Goal: Use online tool/utility: Utilize a website feature to perform a specific function

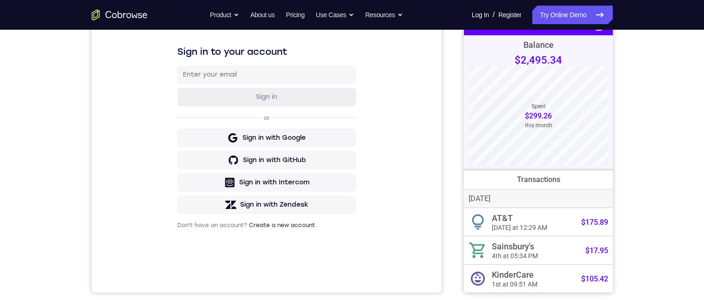
scroll to position [93, 0]
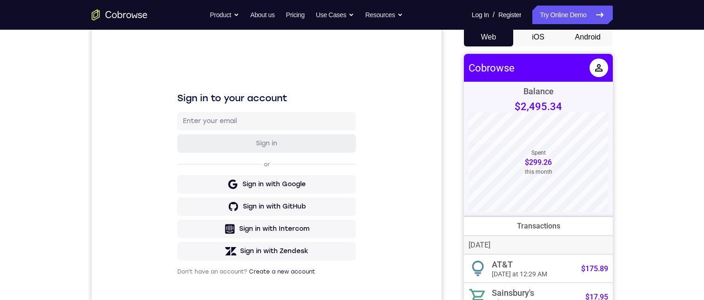
click at [595, 41] on button "Android" at bounding box center [588, 37] width 50 height 19
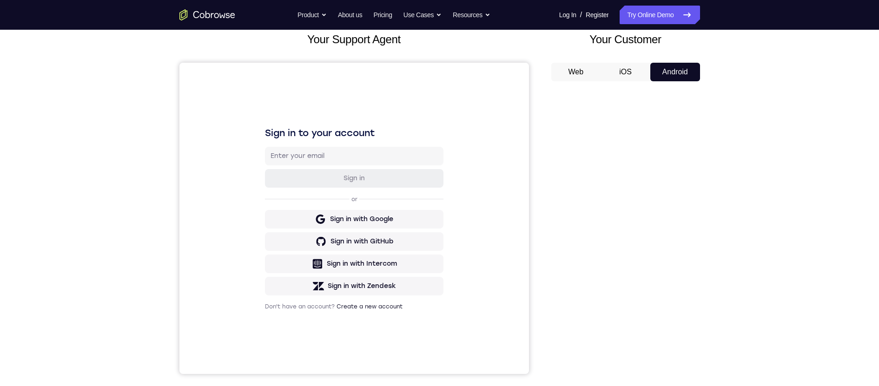
scroll to position [0, 0]
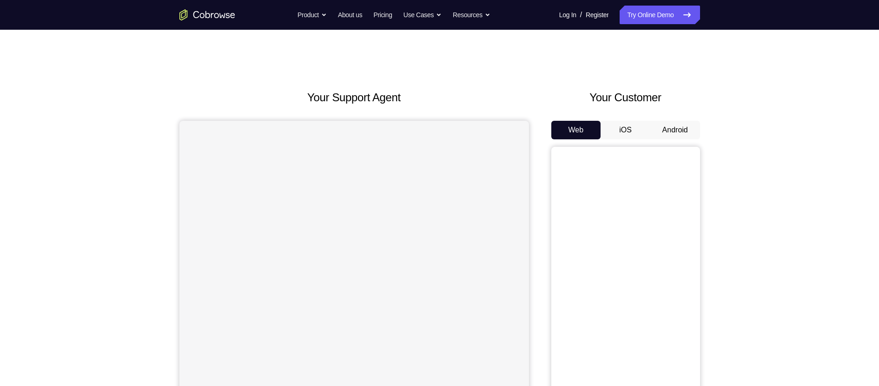
click at [675, 128] on button "Android" at bounding box center [676, 130] width 50 height 19
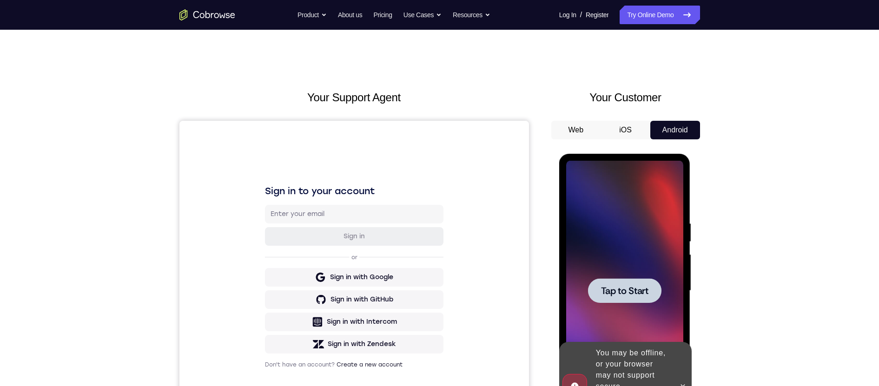
click at [629, 282] on div at bounding box center [624, 291] width 73 height 25
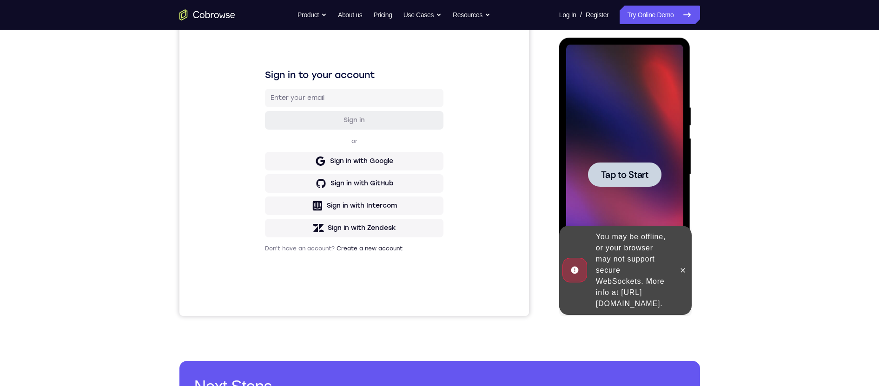
click at [634, 174] on span "Tap to Start" at bounding box center [624, 174] width 47 height 9
drag, startPoint x: 684, startPoint y: 261, endPoint x: 1251, endPoint y: 297, distance: 568.9
click at [684, 267] on icon at bounding box center [682, 270] width 7 height 7
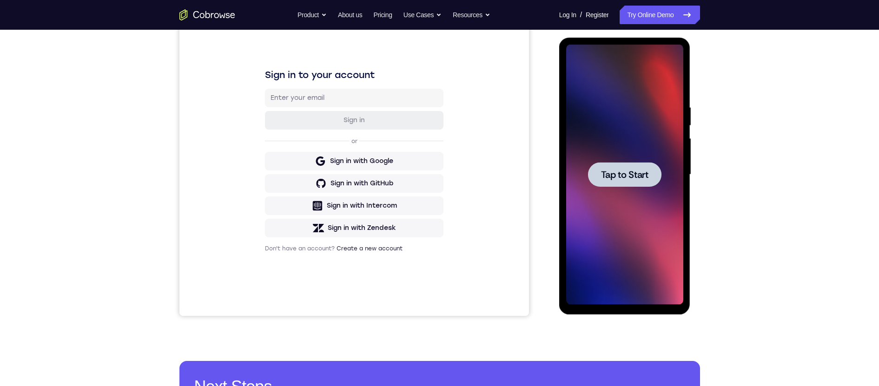
drag, startPoint x: 621, startPoint y: 164, endPoint x: 588, endPoint y: 159, distance: 33.9
click at [621, 164] on div at bounding box center [624, 174] width 73 height 25
click at [626, 172] on span "Tap to Start" at bounding box center [624, 174] width 47 height 9
click at [613, 177] on span "Tap to Start" at bounding box center [624, 174] width 47 height 9
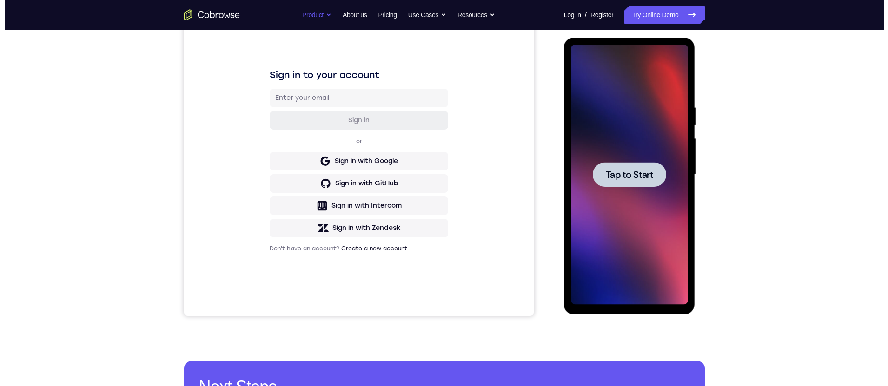
scroll to position [0, 0]
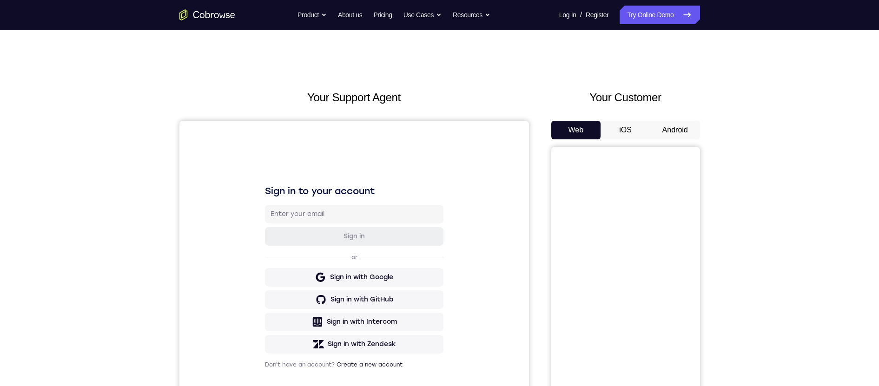
click at [686, 129] on button "Android" at bounding box center [676, 130] width 50 height 19
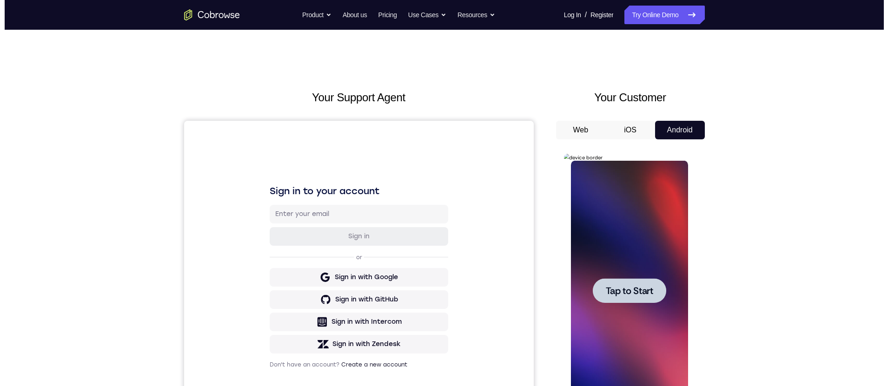
drag, startPoint x: 622, startPoint y: 284, endPoint x: 608, endPoint y: 260, distance: 27.3
click at [622, 286] on span "Tap to Start" at bounding box center [629, 290] width 47 height 9
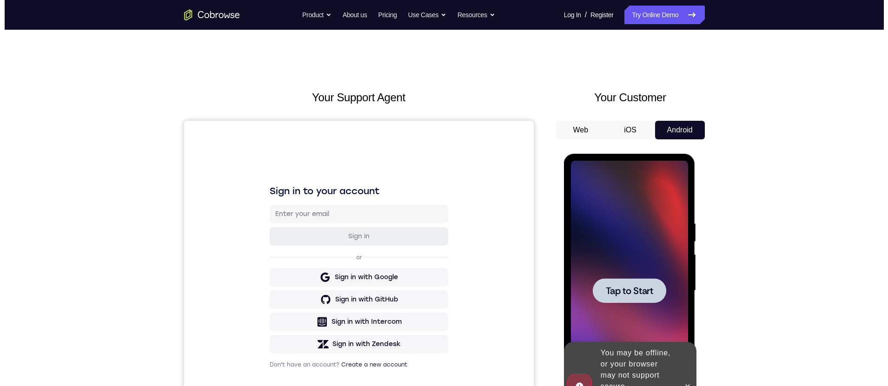
click at [643, 288] on span "Tap to Start" at bounding box center [629, 290] width 47 height 9
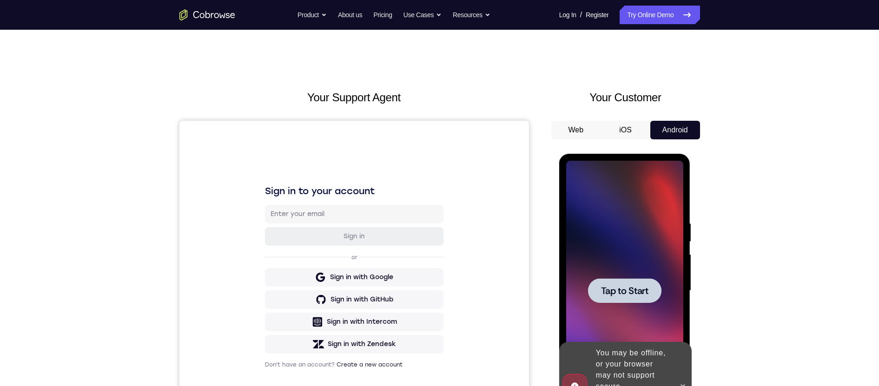
scroll to position [58, 0]
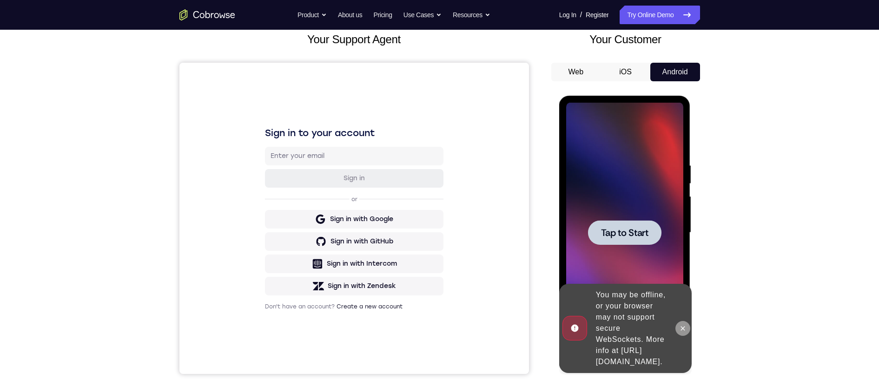
drag, startPoint x: 683, startPoint y: 320, endPoint x: 1253, endPoint y: 343, distance: 571.1
click at [683, 325] on icon at bounding box center [682, 328] width 7 height 7
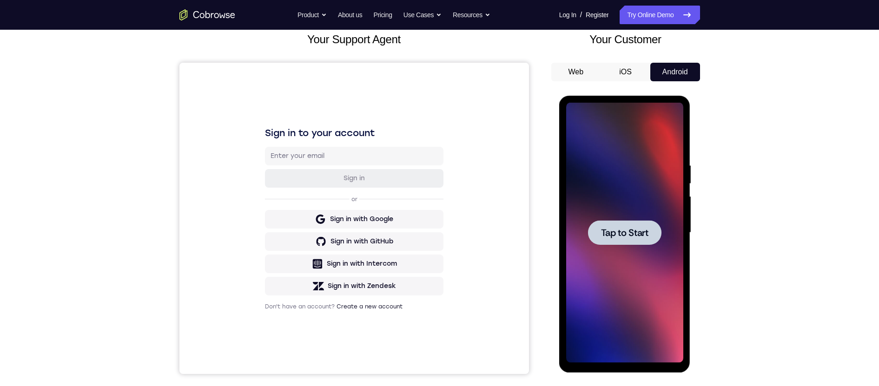
click at [611, 231] on span "Tap to Start" at bounding box center [624, 232] width 47 height 9
click at [618, 230] on span "Tap to Start" at bounding box center [624, 232] width 47 height 9
click at [620, 235] on span "Tap to Start" at bounding box center [624, 232] width 47 height 9
click at [617, 235] on span "Tap to Start" at bounding box center [624, 232] width 47 height 9
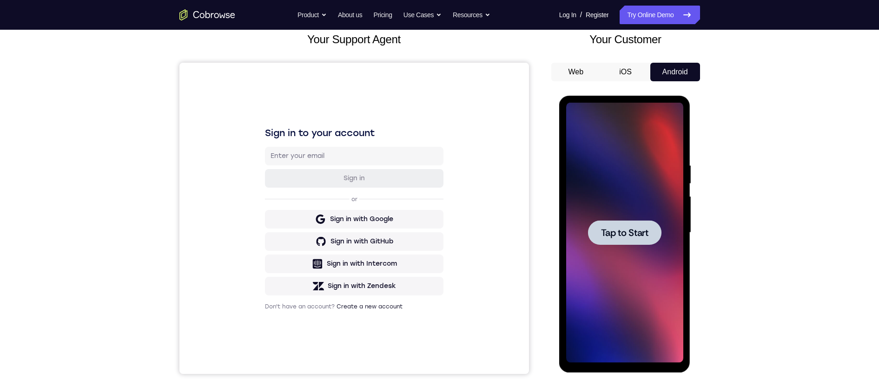
click at [617, 235] on span "Tap to Start" at bounding box center [624, 232] width 47 height 9
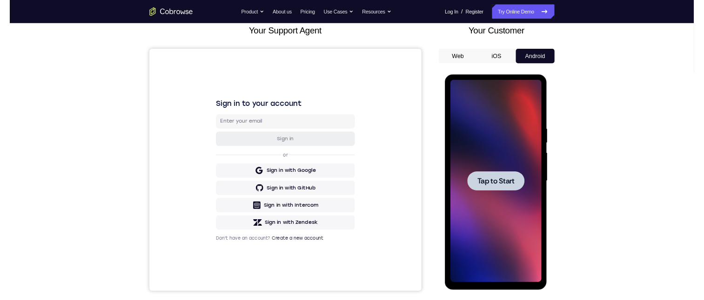
scroll to position [0, 0]
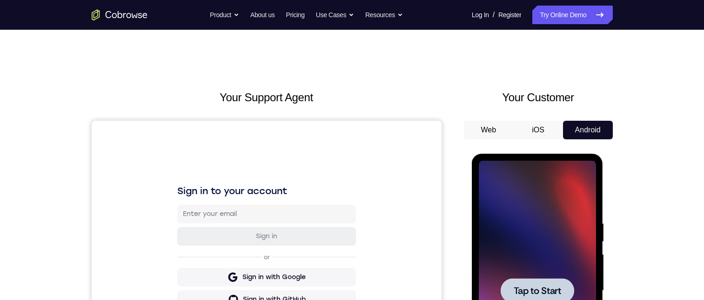
click at [540, 288] on span "Tap to Start" at bounding box center [536, 290] width 47 height 9
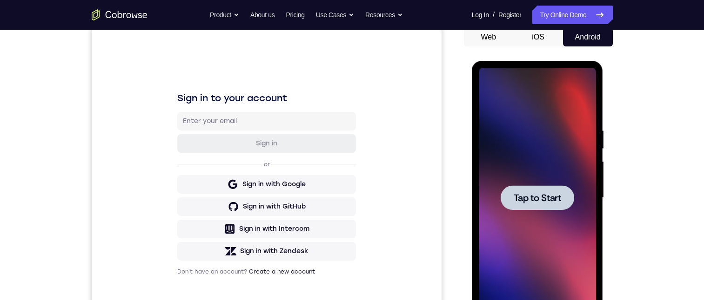
click at [552, 200] on span "Tap to Start" at bounding box center [536, 197] width 47 height 9
click at [551, 200] on span "Tap to Start" at bounding box center [536, 197] width 47 height 9
drag, startPoint x: 486, startPoint y: 34, endPoint x: 499, endPoint y: 38, distance: 14.6
click at [487, 34] on button "Web" at bounding box center [489, 37] width 50 height 19
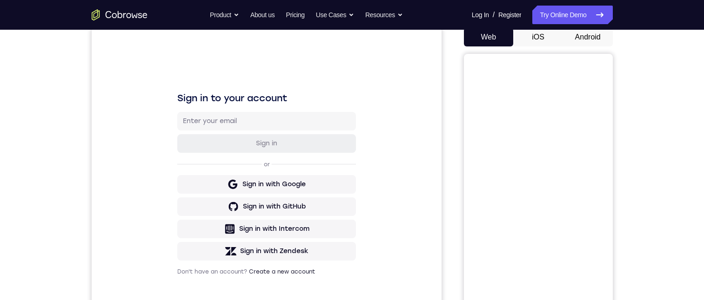
click at [541, 35] on button "iOS" at bounding box center [538, 37] width 50 height 19
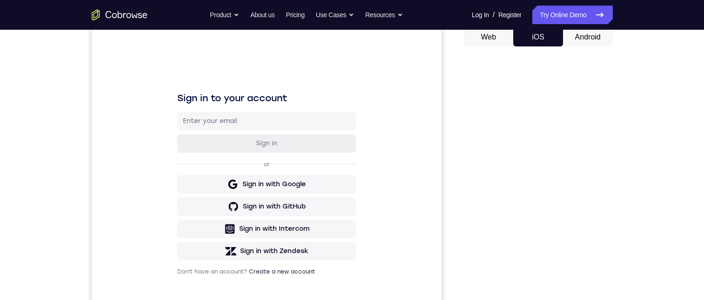
click at [580, 35] on button "Android" at bounding box center [588, 37] width 50 height 19
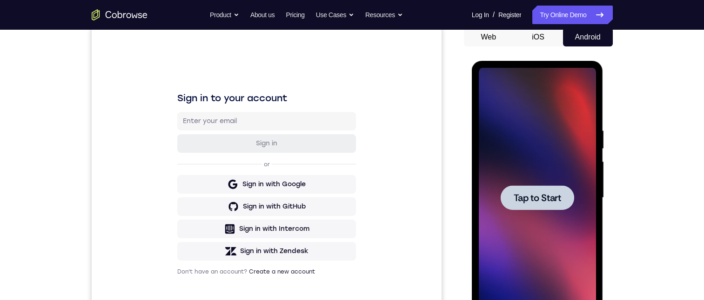
click at [532, 203] on span "Tap to Start" at bounding box center [536, 197] width 47 height 9
click at [531, 202] on span "Tap to Start" at bounding box center [536, 197] width 47 height 9
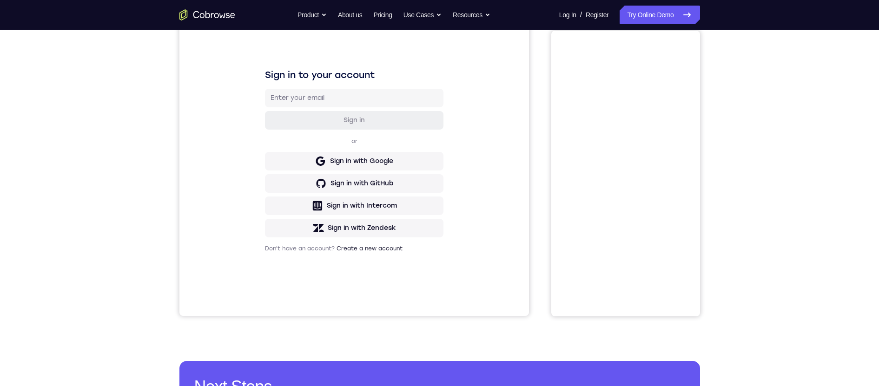
scroll to position [58, 0]
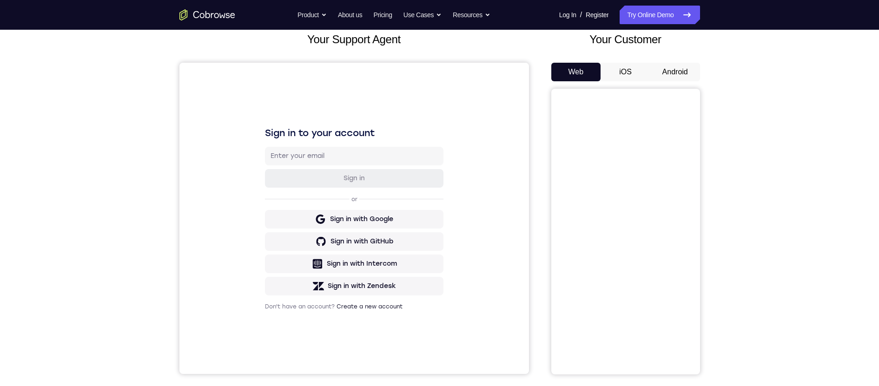
click at [678, 71] on button "Android" at bounding box center [676, 72] width 50 height 19
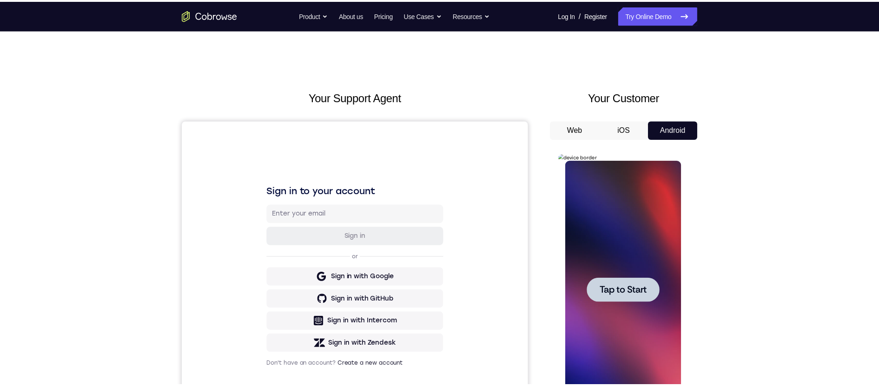
scroll to position [0, 0]
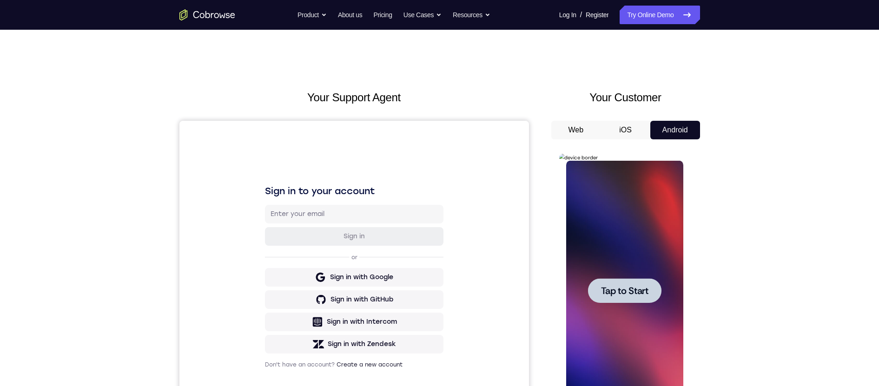
click at [620, 283] on div at bounding box center [624, 291] width 73 height 25
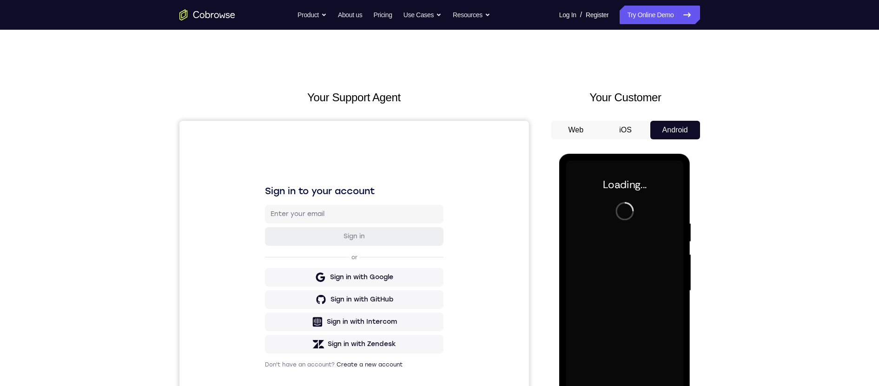
scroll to position [58, 0]
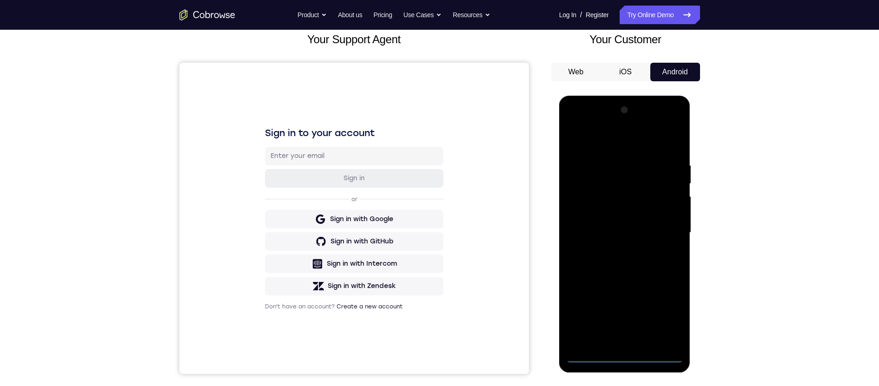
click at [627, 354] on div at bounding box center [624, 233] width 117 height 260
click at [621, 340] on div at bounding box center [624, 233] width 117 height 260
click at [667, 313] on div at bounding box center [624, 233] width 117 height 260
click at [598, 137] on div at bounding box center [624, 233] width 117 height 260
click at [604, 182] on div at bounding box center [624, 233] width 117 height 260
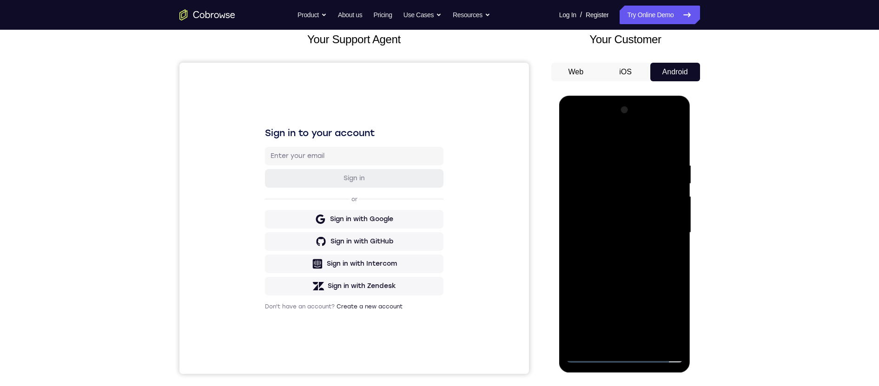
click at [619, 195] on div at bounding box center [624, 233] width 117 height 260
click at [631, 249] on div at bounding box center [624, 233] width 117 height 260
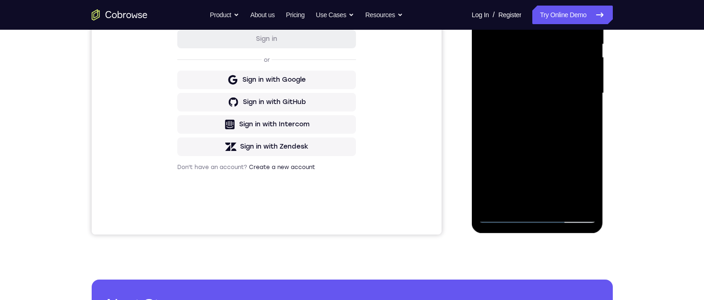
scroll to position [105, 0]
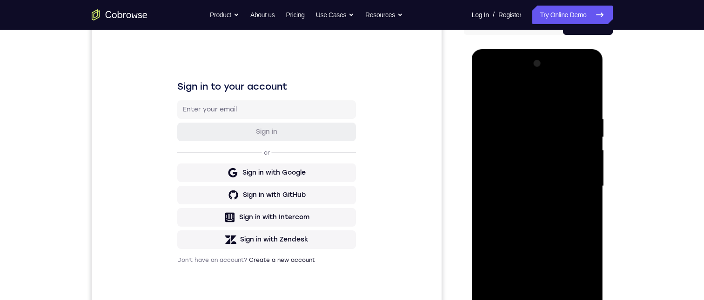
click at [552, 93] on div at bounding box center [537, 186] width 117 height 260
drag, startPoint x: 575, startPoint y: 77, endPoint x: 1076, endPoint y: 162, distance: 508.1
click at [575, 77] on div at bounding box center [537, 186] width 117 height 260
click at [531, 94] on div at bounding box center [537, 186] width 117 height 260
click at [553, 94] on div at bounding box center [537, 186] width 117 height 260
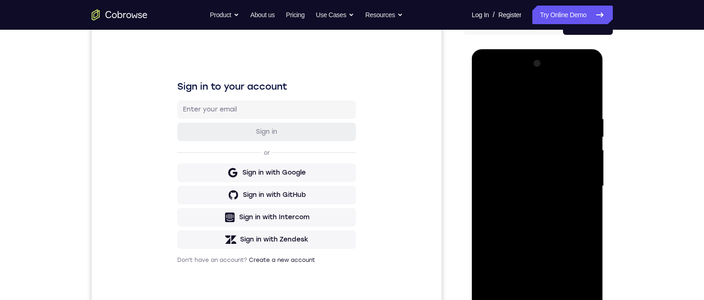
click at [528, 110] on div at bounding box center [537, 186] width 117 height 260
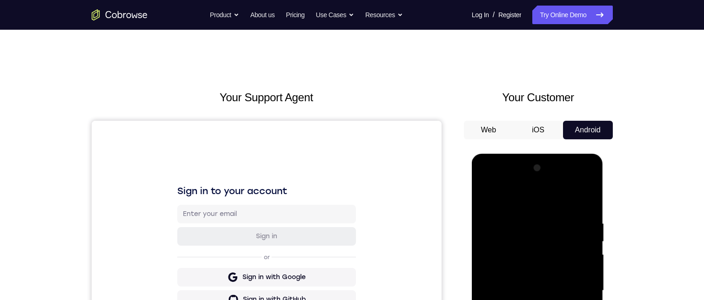
scroll to position [140, 0]
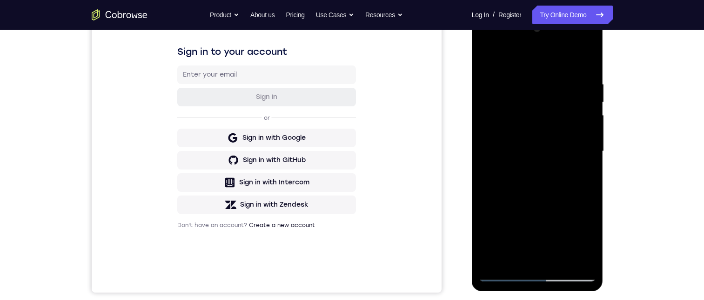
click at [529, 143] on div at bounding box center [537, 151] width 117 height 260
click at [506, 104] on div at bounding box center [537, 151] width 117 height 260
click at [522, 105] on div at bounding box center [537, 151] width 117 height 260
click at [515, 113] on div at bounding box center [537, 151] width 117 height 260
click at [498, 118] on div at bounding box center [537, 151] width 117 height 260
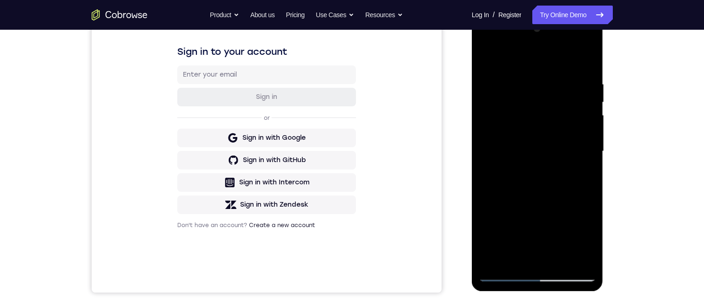
drag, startPoint x: 498, startPoint y: 118, endPoint x: 503, endPoint y: 100, distance: 18.4
click at [499, 113] on div at bounding box center [537, 151] width 117 height 260
click at [504, 95] on div at bounding box center [537, 151] width 117 height 260
click at [504, 92] on div at bounding box center [537, 151] width 117 height 260
click at [585, 57] on div at bounding box center [537, 151] width 117 height 260
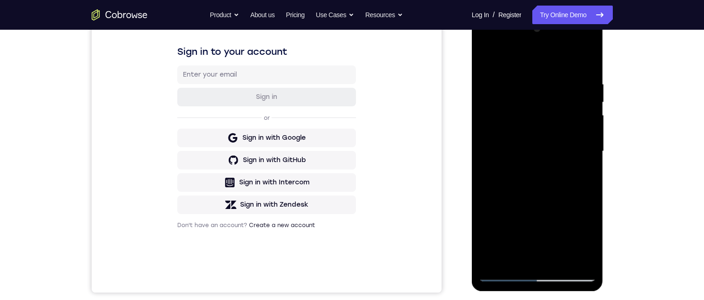
click at [495, 106] on div at bounding box center [537, 151] width 117 height 260
click at [554, 59] on div at bounding box center [537, 151] width 117 height 260
click at [518, 77] on div at bounding box center [537, 151] width 117 height 260
click at [500, 89] on div at bounding box center [537, 151] width 117 height 260
click at [552, 58] on div at bounding box center [537, 151] width 117 height 260
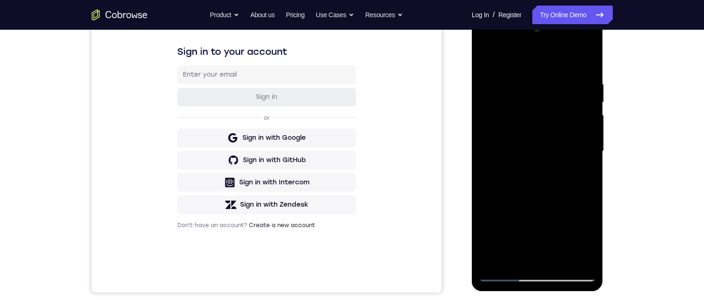
click at [517, 80] on div at bounding box center [537, 151] width 117 height 260
click at [553, 61] on div at bounding box center [537, 151] width 117 height 260
click at [507, 76] on div at bounding box center [537, 151] width 117 height 260
click at [551, 59] on div at bounding box center [537, 151] width 117 height 260
click at [514, 75] on div at bounding box center [537, 151] width 117 height 260
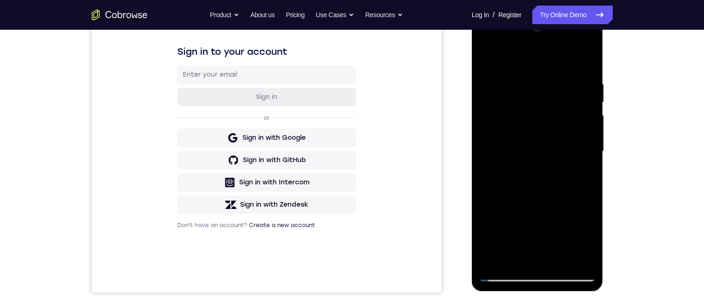
click at [509, 79] on div at bounding box center [537, 151] width 117 height 260
click at [536, 108] on div at bounding box center [537, 151] width 117 height 260
click at [535, 79] on div at bounding box center [537, 151] width 117 height 260
click at [537, 80] on div at bounding box center [537, 151] width 117 height 260
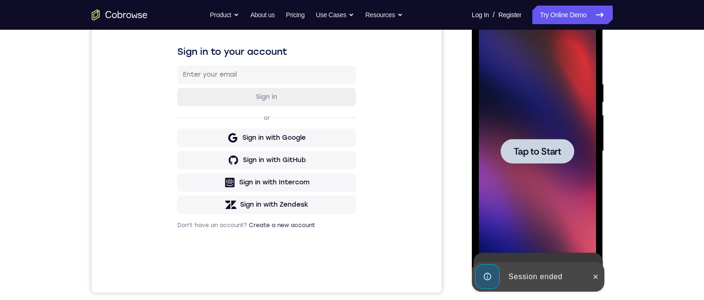
click at [544, 160] on div at bounding box center [536, 151] width 73 height 25
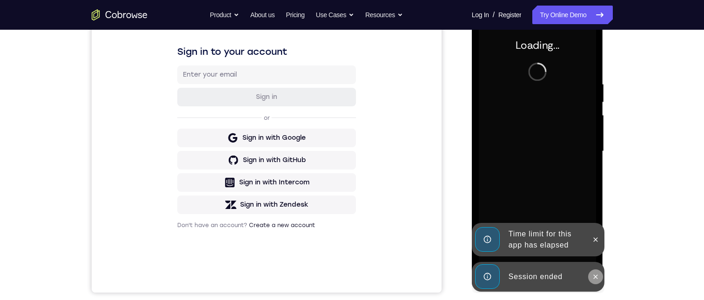
click at [592, 278] on icon at bounding box center [595, 276] width 7 height 7
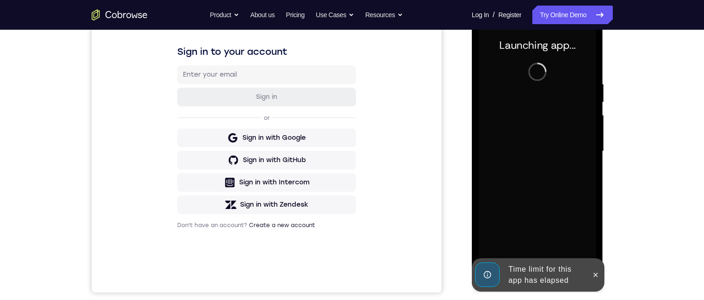
click at [595, 276] on icon at bounding box center [595, 275] width 7 height 7
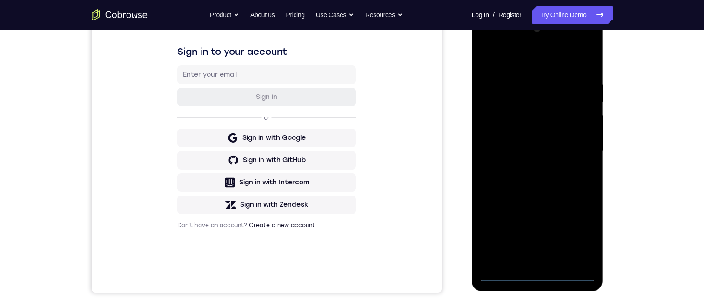
click at [535, 273] on div at bounding box center [537, 151] width 117 height 260
click at [575, 230] on div at bounding box center [537, 151] width 117 height 260
click at [506, 56] on div at bounding box center [537, 151] width 117 height 260
click at [516, 100] on div at bounding box center [537, 151] width 117 height 260
click at [570, 74] on div at bounding box center [537, 151] width 117 height 260
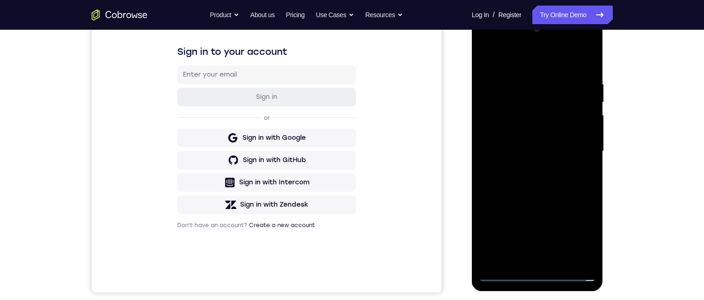
scroll to position [47, 0]
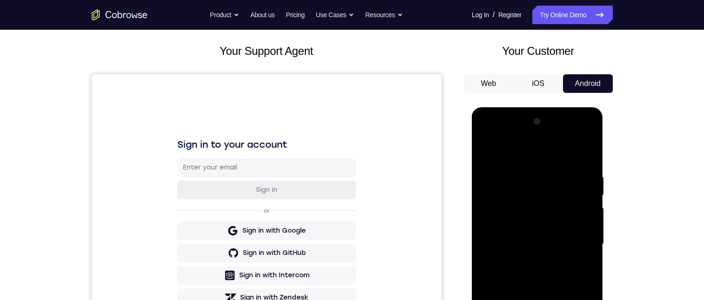
drag, startPoint x: 487, startPoint y: 85, endPoint x: 11, endPoint y: 28, distance: 479.6
click at [487, 85] on button "Web" at bounding box center [489, 83] width 50 height 19
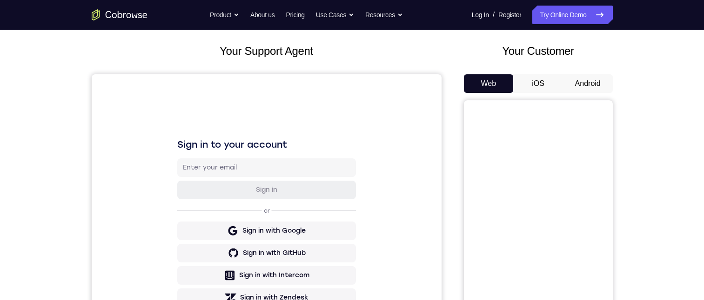
click at [591, 80] on button "Android" at bounding box center [588, 83] width 50 height 19
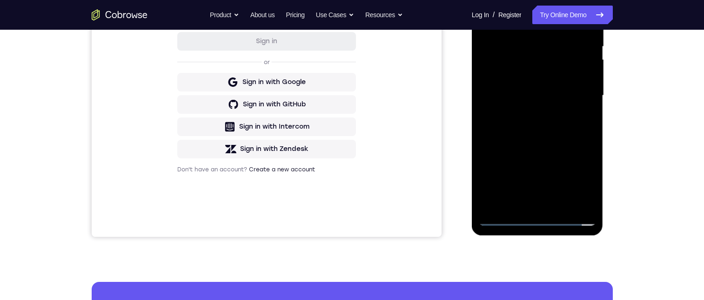
scroll to position [102, 0]
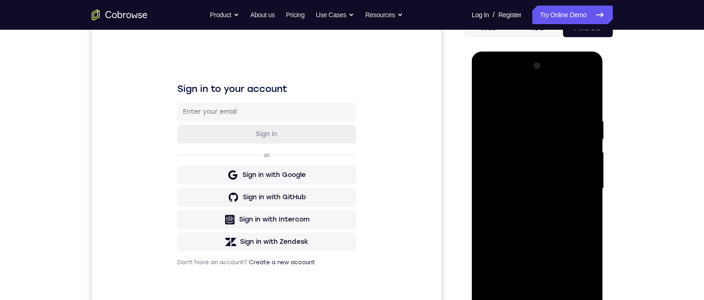
drag, startPoint x: 554, startPoint y: 168, endPoint x: 552, endPoint y: 98, distance: 70.3
click at [552, 98] on div at bounding box center [537, 189] width 117 height 260
click at [519, 179] on div at bounding box center [537, 189] width 117 height 260
click at [499, 196] on div at bounding box center [537, 189] width 117 height 260
click at [501, 283] on div at bounding box center [537, 189] width 117 height 260
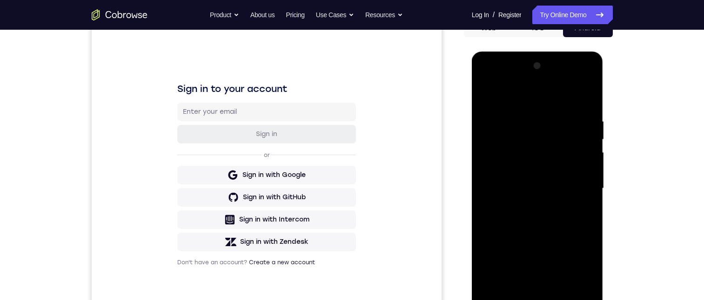
scroll to position [149, 0]
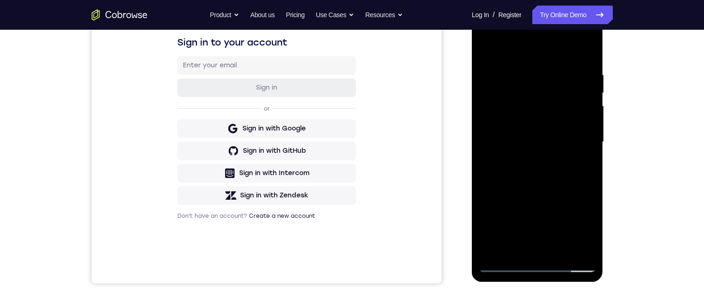
click at [504, 263] on div at bounding box center [537, 142] width 117 height 260
click at [502, 263] on div at bounding box center [537, 142] width 117 height 260
click at [509, 173] on div at bounding box center [537, 142] width 117 height 260
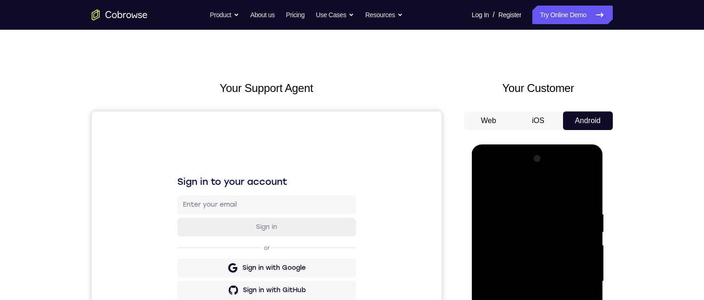
scroll to position [73, 0]
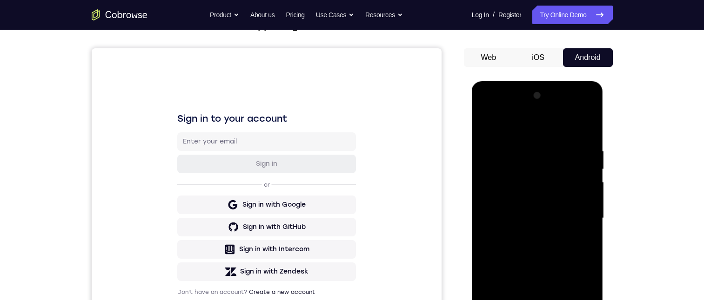
click at [534, 328] on div at bounding box center [537, 218] width 117 height 260
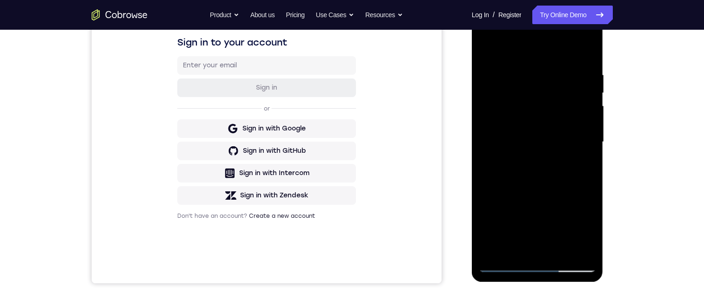
click at [491, 86] on div at bounding box center [537, 142] width 117 height 260
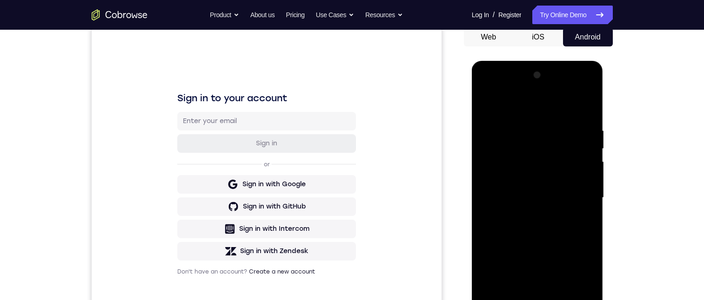
scroll to position [140, 0]
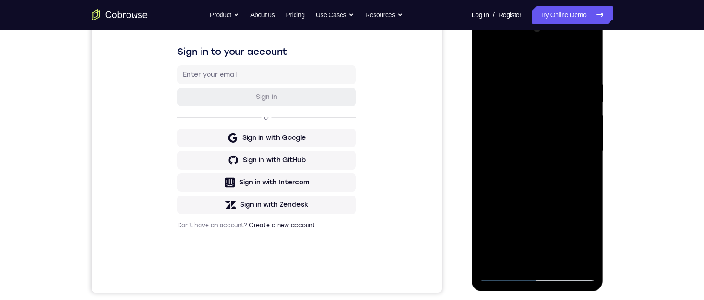
click at [581, 72] on div at bounding box center [537, 151] width 117 height 260
click at [490, 96] on div at bounding box center [537, 151] width 117 height 260
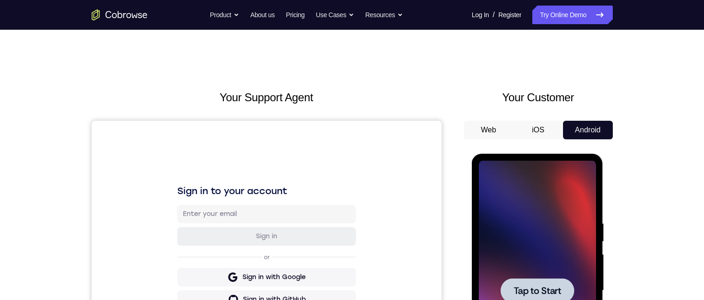
scroll to position [93, 0]
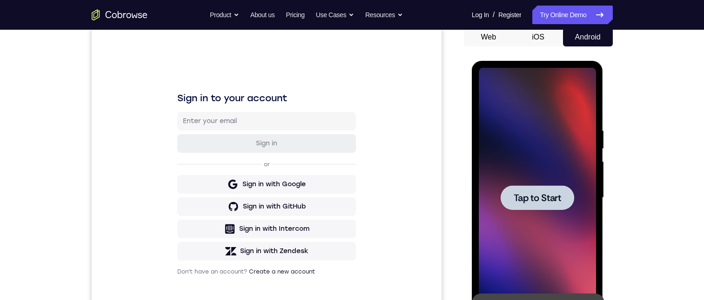
click at [533, 185] on div at bounding box center [537, 198] width 117 height 260
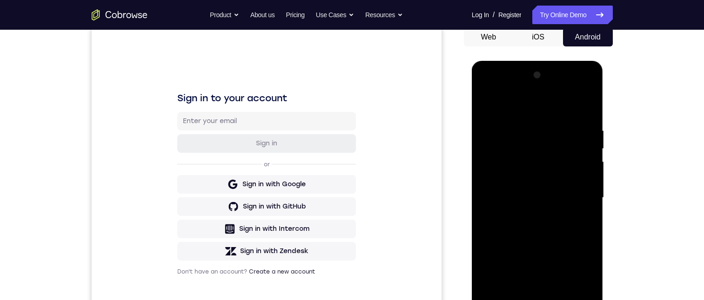
scroll to position [140, 0]
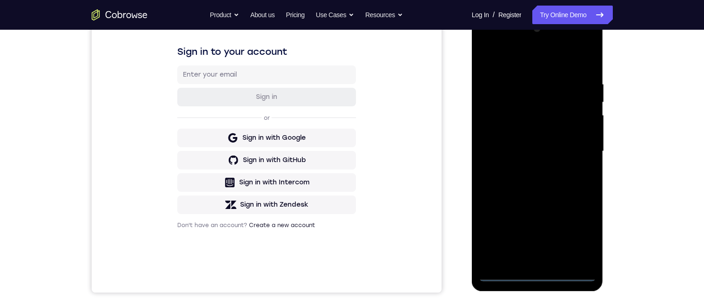
click at [537, 274] on div at bounding box center [537, 151] width 117 height 260
click at [579, 231] on div at bounding box center [537, 151] width 117 height 260
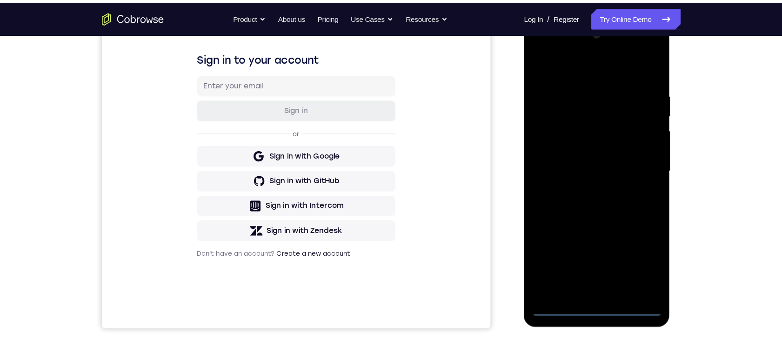
scroll to position [93, 0]
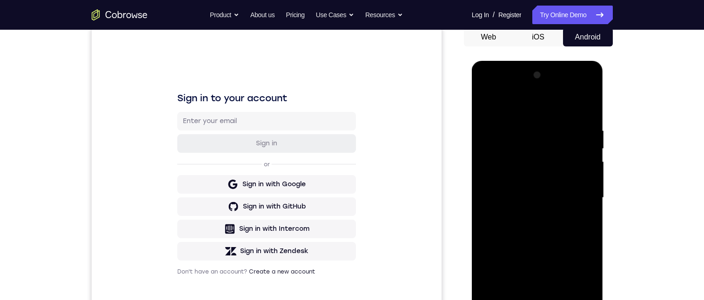
click at [510, 102] on div at bounding box center [537, 198] width 117 height 260
click at [510, 146] on div at bounding box center [537, 198] width 117 height 260
click at [522, 280] on div at bounding box center [537, 198] width 117 height 260
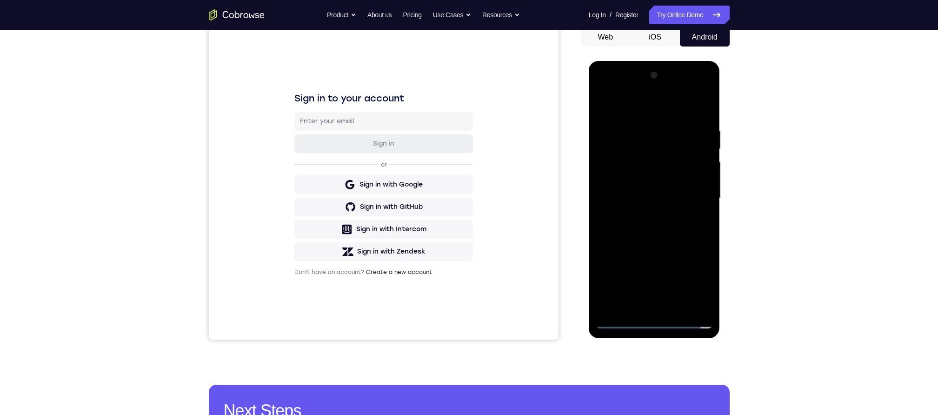
scroll to position [155, 0]
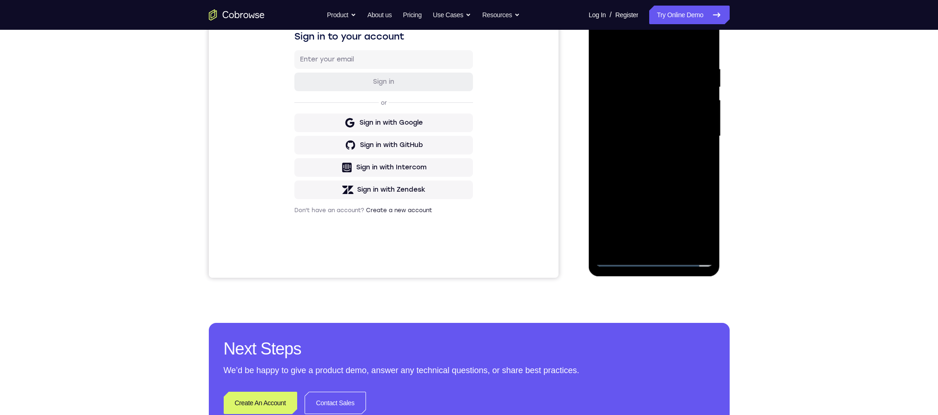
drag, startPoint x: 643, startPoint y: 195, endPoint x: 1319, endPoint y: 186, distance: 675.8
click at [643, 195] on div at bounding box center [654, 136] width 117 height 260
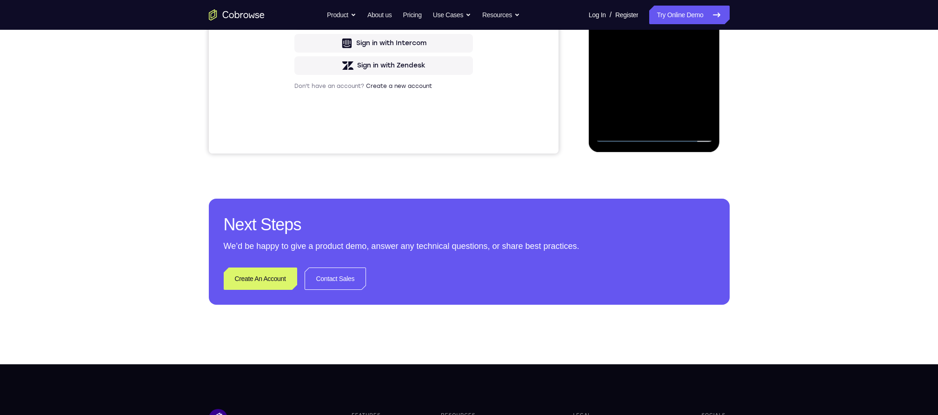
click at [676, 110] on div at bounding box center [654, 12] width 117 height 260
click at [672, 92] on div at bounding box center [654, 12] width 117 height 260
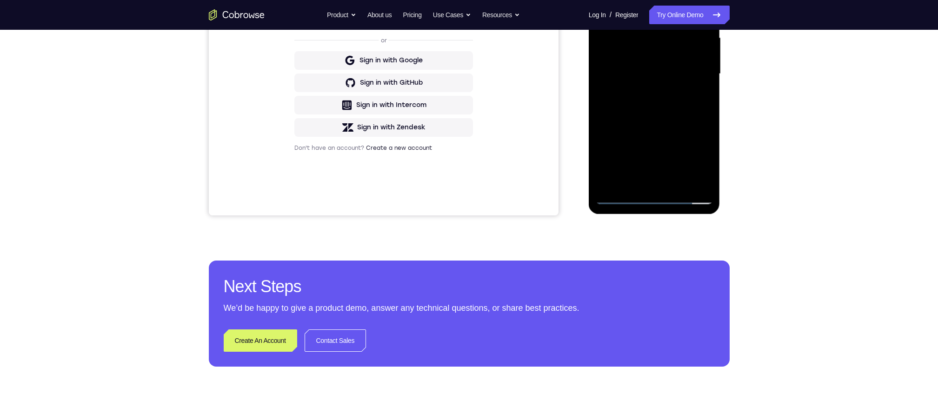
click at [656, 69] on div at bounding box center [654, 74] width 117 height 260
click at [700, 96] on div at bounding box center [654, 74] width 117 height 260
click at [702, 72] on div at bounding box center [654, 74] width 117 height 260
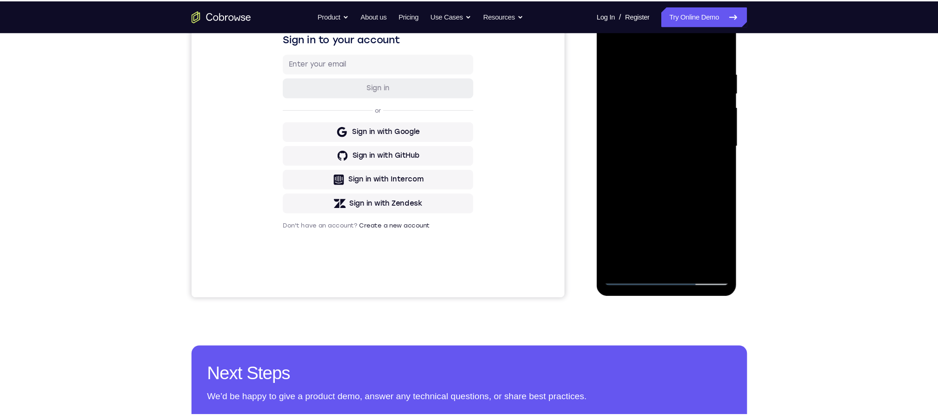
scroll to position [155, 0]
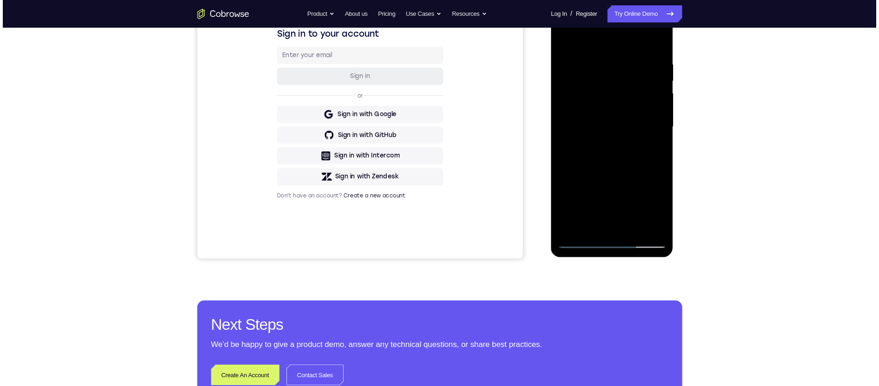
click at [660, 121] on div at bounding box center [616, 137] width 117 height 260
click at [659, 121] on div at bounding box center [616, 137] width 117 height 260
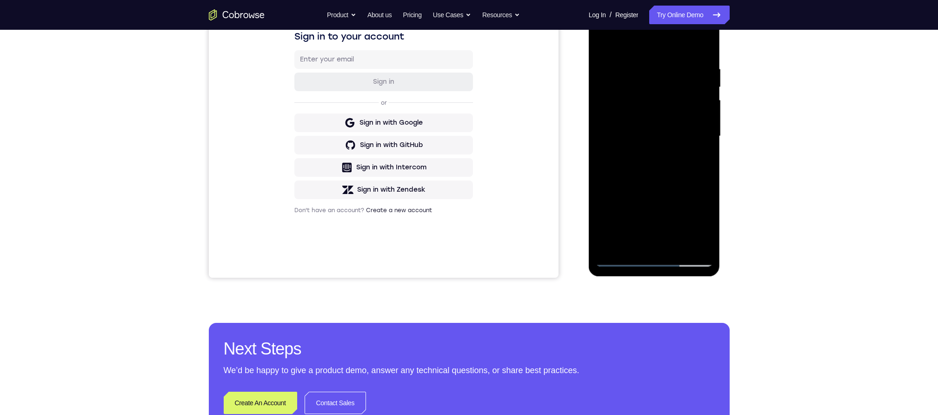
scroll to position [217, 0]
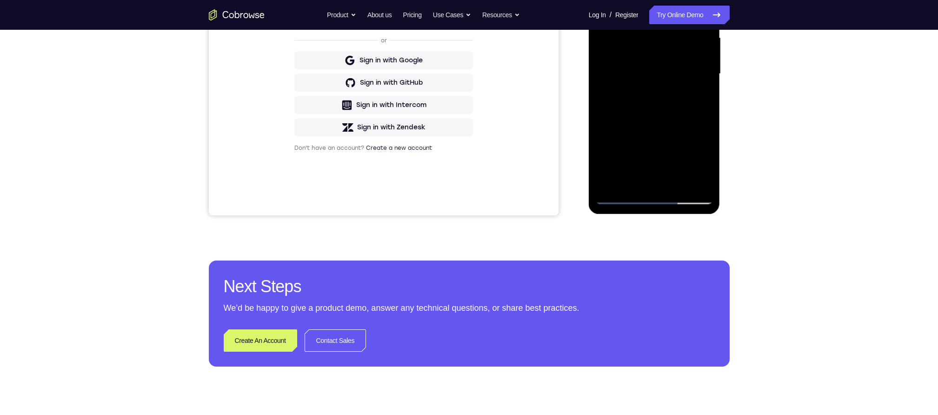
drag, startPoint x: 701, startPoint y: 69, endPoint x: 1311, endPoint y: 19, distance: 611.8
click at [701, 69] on div at bounding box center [654, 74] width 117 height 260
click at [698, 69] on div at bounding box center [654, 74] width 117 height 260
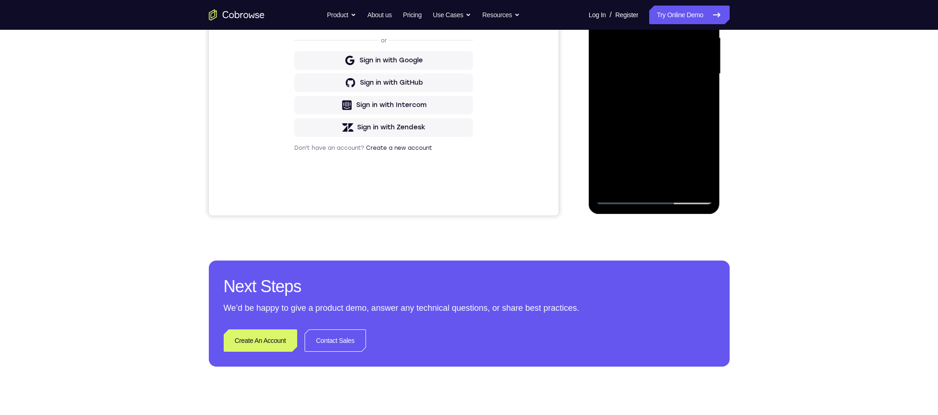
click at [698, 69] on div at bounding box center [654, 74] width 117 height 260
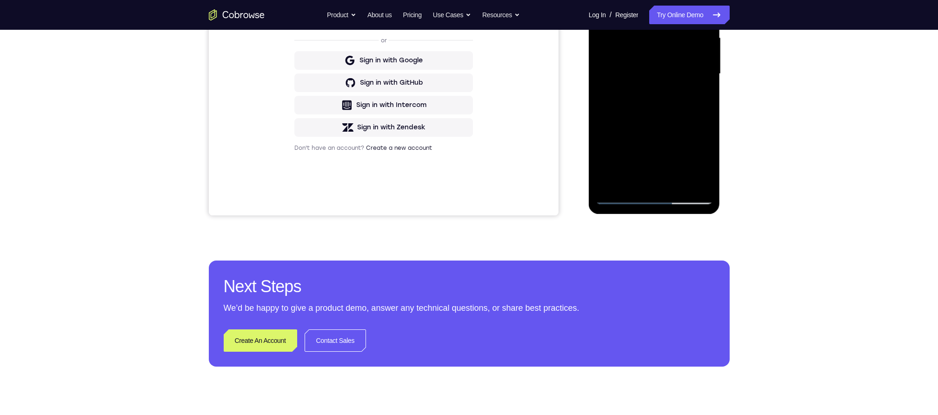
click at [698, 69] on div at bounding box center [654, 74] width 117 height 260
click at [705, 66] on div at bounding box center [654, 74] width 117 height 260
click at [703, 67] on div at bounding box center [654, 74] width 117 height 260
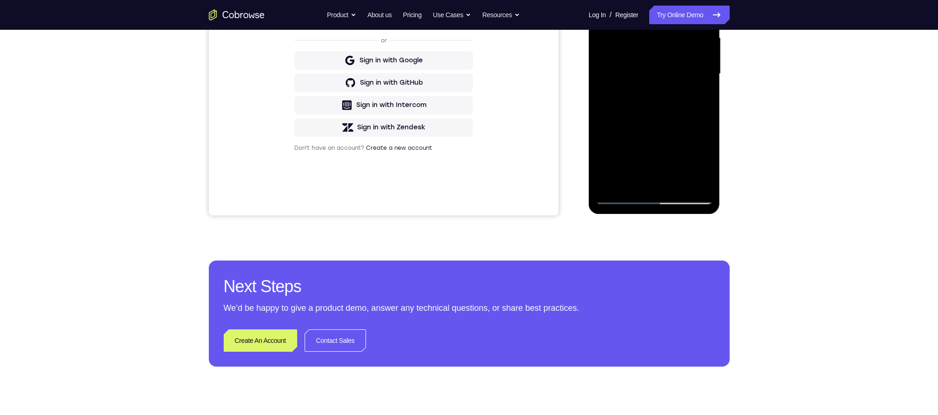
click at [703, 67] on div at bounding box center [654, 74] width 117 height 260
click at [703, 66] on div at bounding box center [654, 74] width 117 height 260
click at [699, 67] on div at bounding box center [654, 74] width 117 height 260
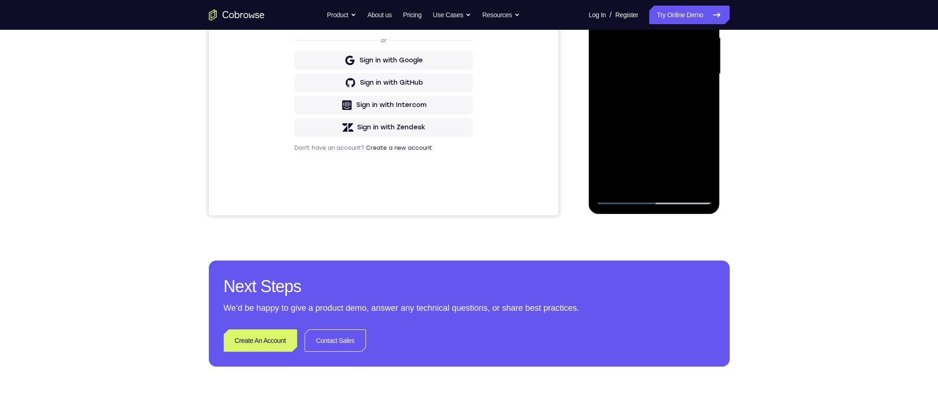
click at [699, 67] on div at bounding box center [654, 74] width 117 height 260
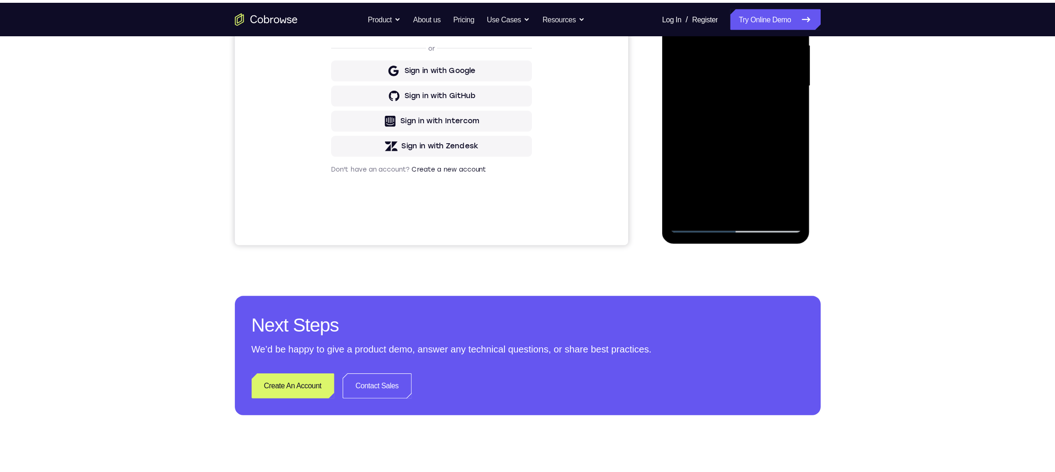
scroll to position [217, 0]
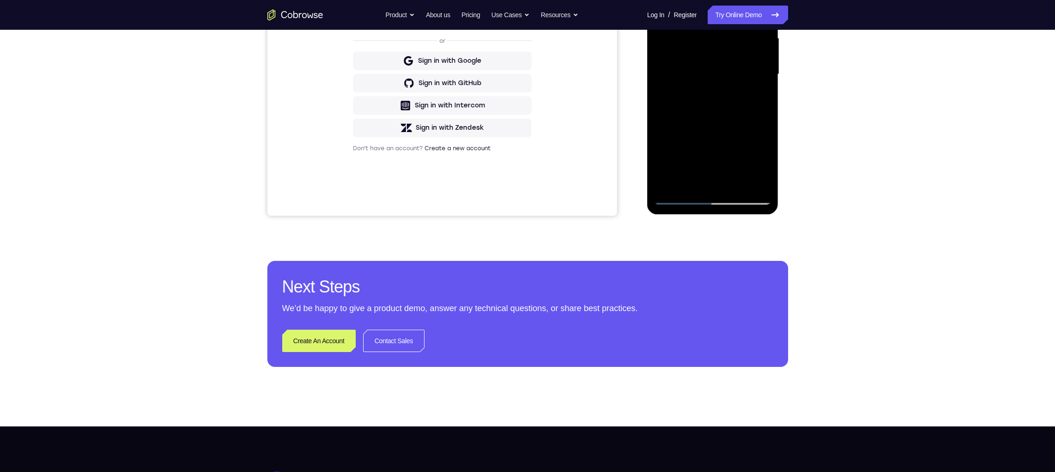
click at [757, 64] on div at bounding box center [712, 74] width 117 height 260
drag, startPoint x: 757, startPoint y: 64, endPoint x: 1242, endPoint y: -39, distance: 496.4
click at [757, 64] on div at bounding box center [712, 74] width 117 height 260
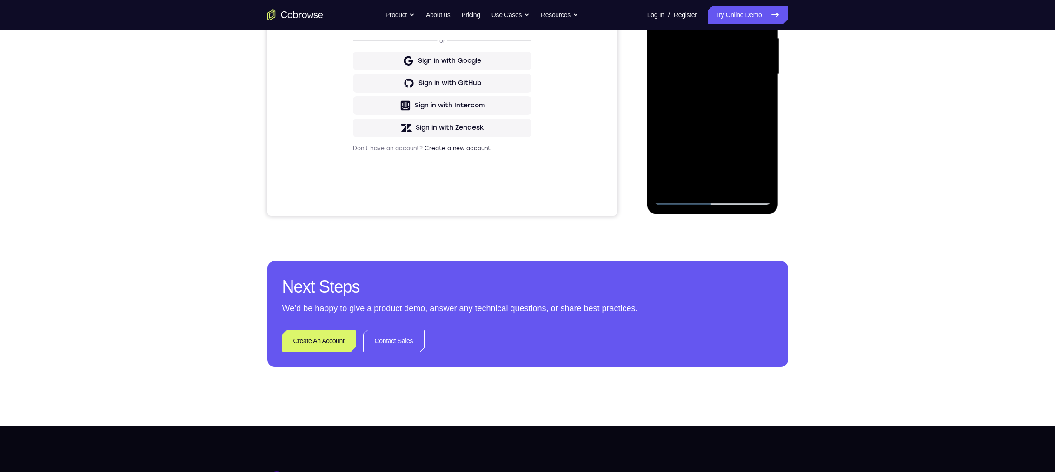
click at [757, 64] on div at bounding box center [712, 74] width 117 height 260
click at [763, 75] on div at bounding box center [712, 74] width 117 height 260
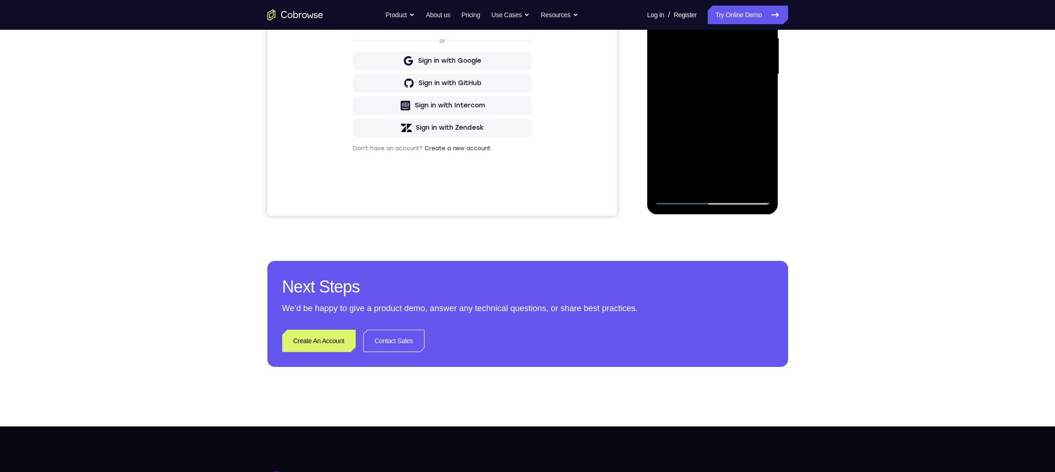
click at [763, 75] on div at bounding box center [712, 74] width 117 height 260
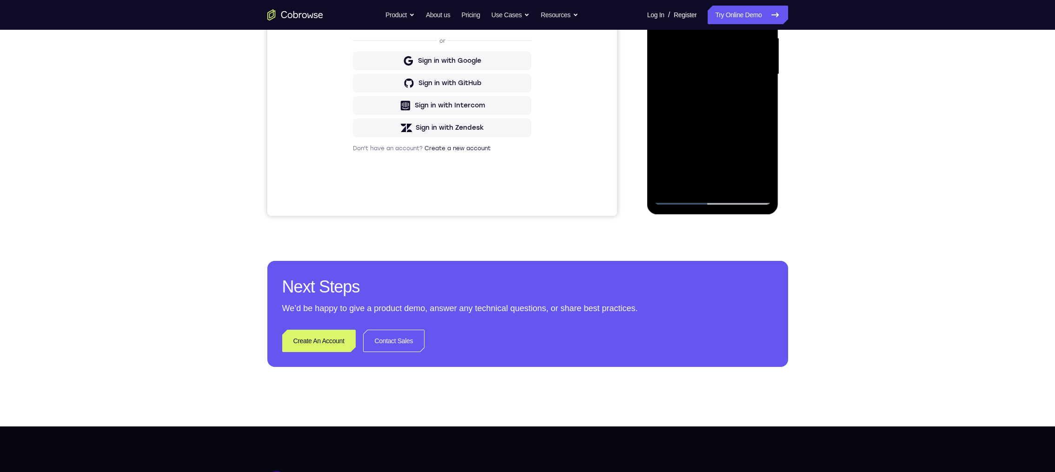
click at [763, 75] on div at bounding box center [712, 74] width 117 height 260
click at [762, 76] on div at bounding box center [712, 74] width 117 height 260
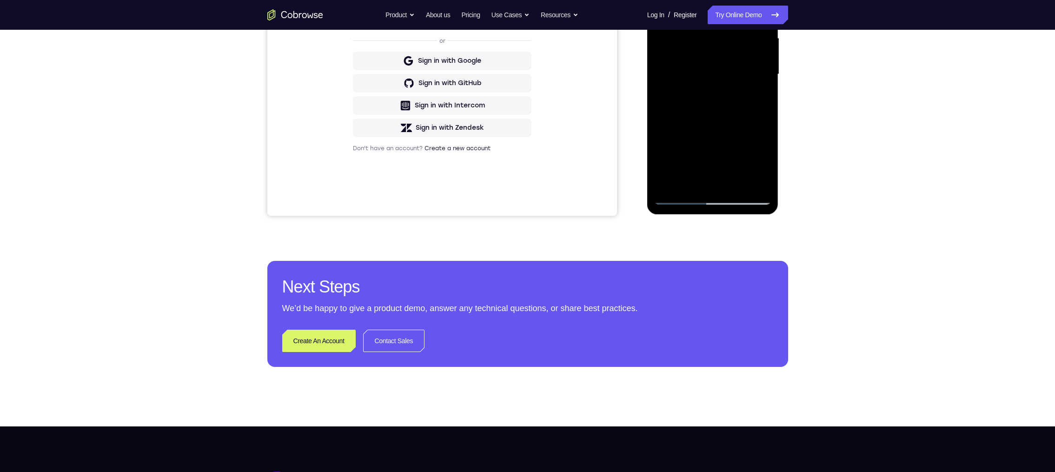
click at [762, 76] on div at bounding box center [712, 74] width 117 height 260
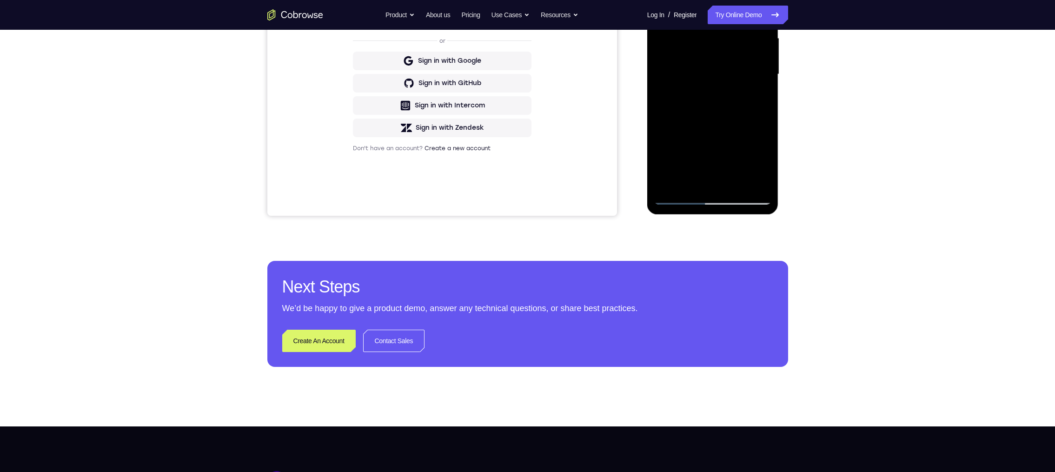
click at [762, 76] on div at bounding box center [712, 74] width 117 height 260
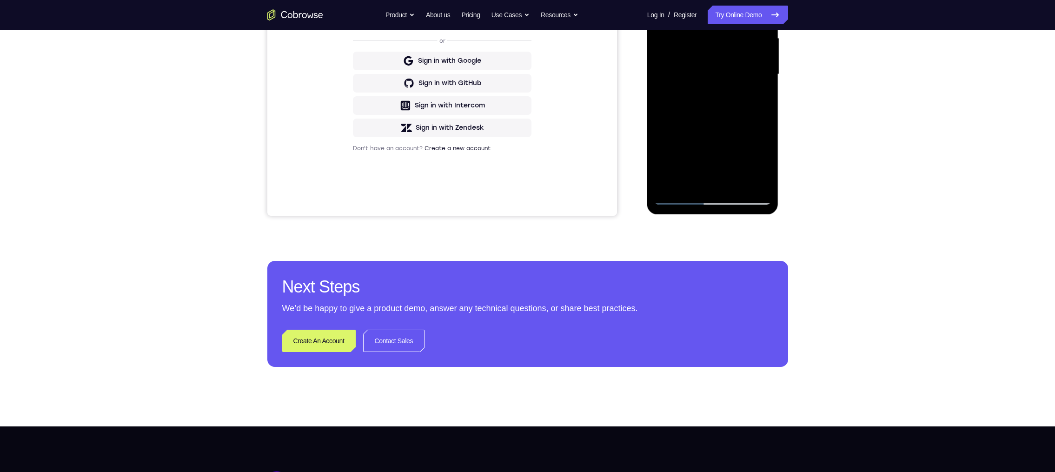
click at [762, 76] on div at bounding box center [712, 74] width 117 height 260
click at [757, 74] on div at bounding box center [712, 74] width 117 height 260
click at [760, 70] on div at bounding box center [712, 74] width 117 height 260
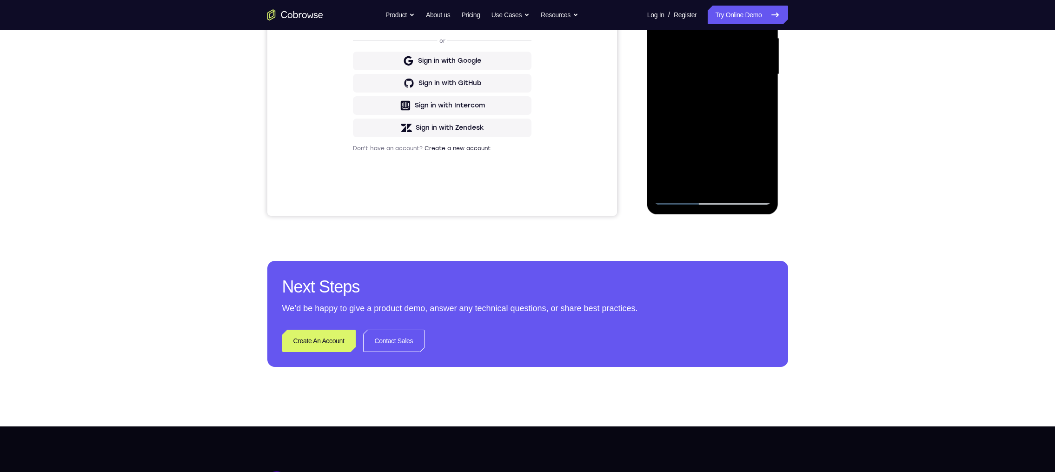
click at [760, 70] on div at bounding box center [712, 74] width 117 height 260
click at [760, 71] on div at bounding box center [712, 74] width 117 height 260
click at [759, 72] on div at bounding box center [712, 74] width 117 height 260
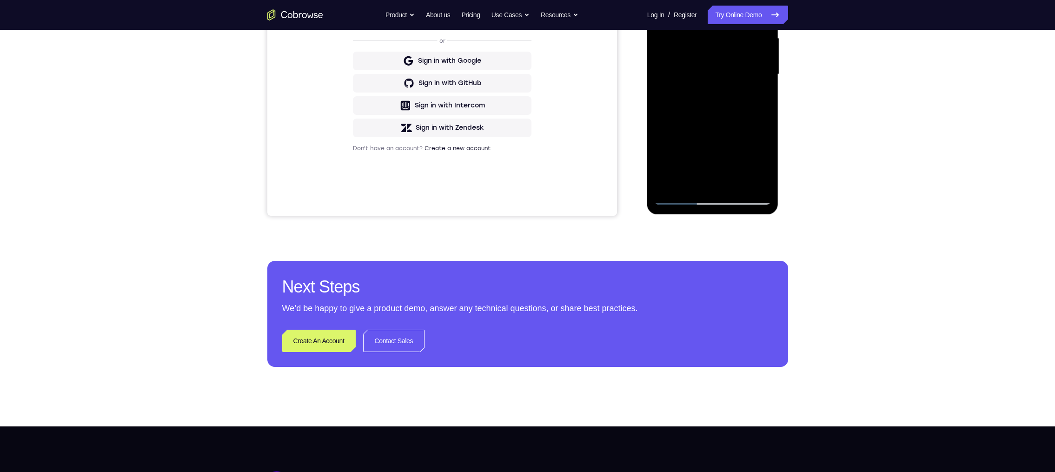
click at [759, 72] on div at bounding box center [712, 74] width 117 height 260
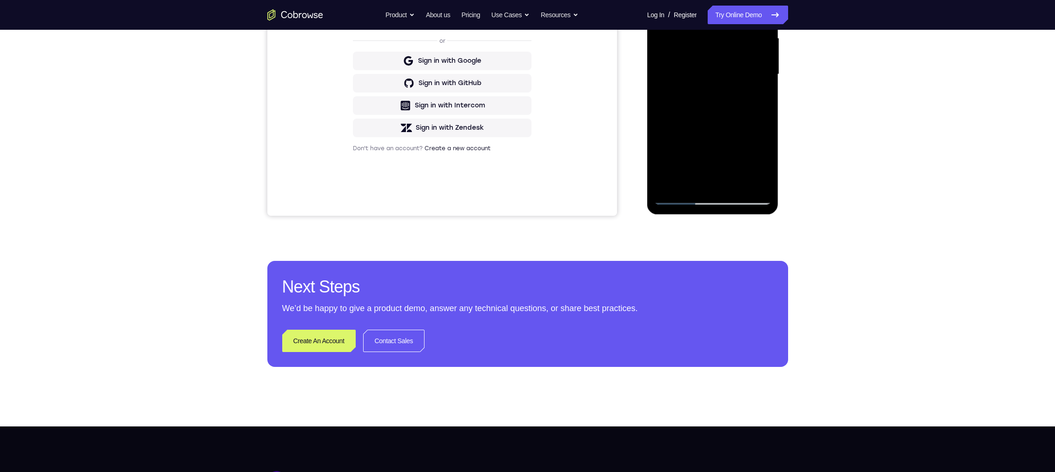
click at [759, 72] on div at bounding box center [712, 74] width 117 height 260
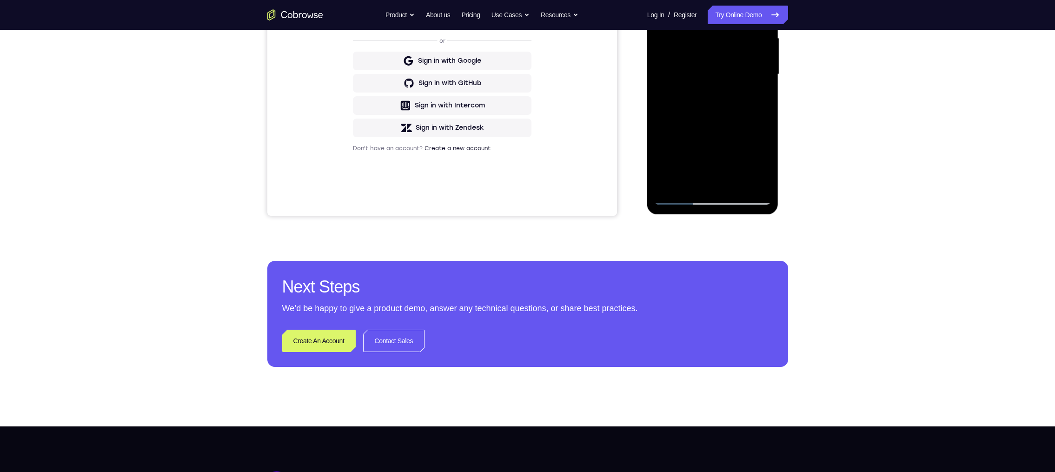
click at [759, 72] on div at bounding box center [712, 74] width 117 height 260
click at [755, 72] on div at bounding box center [712, 74] width 117 height 260
click at [753, 72] on div at bounding box center [712, 74] width 117 height 260
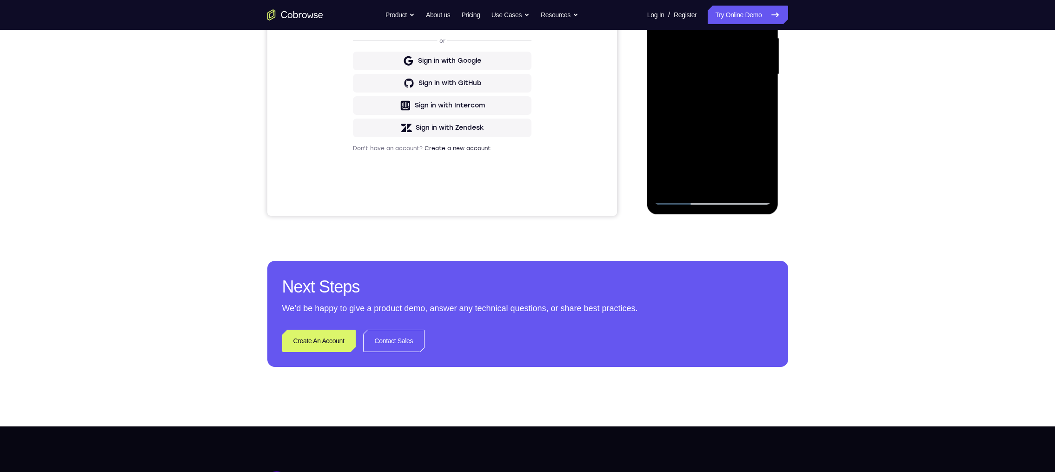
click at [753, 72] on div at bounding box center [712, 74] width 117 height 260
click at [701, 86] on div at bounding box center [712, 74] width 117 height 260
click at [713, 67] on div at bounding box center [712, 74] width 117 height 260
click at [757, 73] on div at bounding box center [712, 74] width 117 height 260
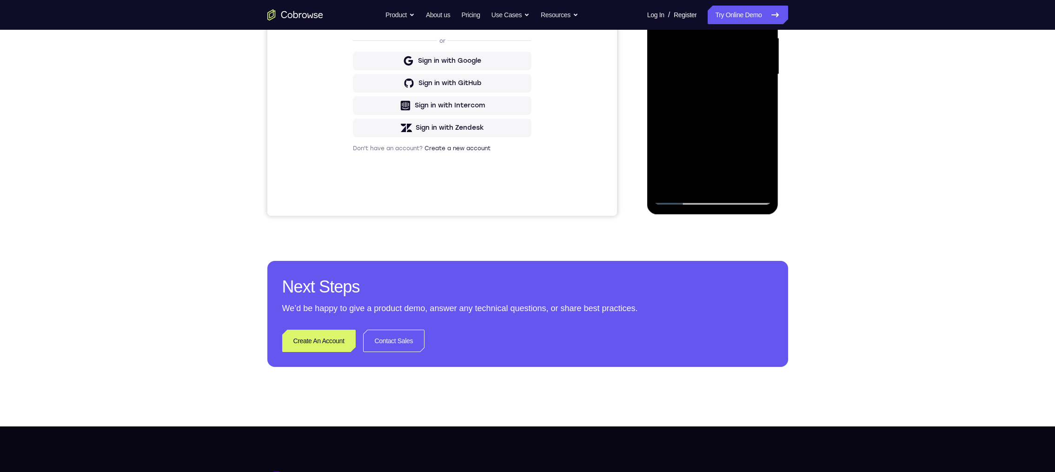
click at [757, 73] on div at bounding box center [712, 74] width 117 height 260
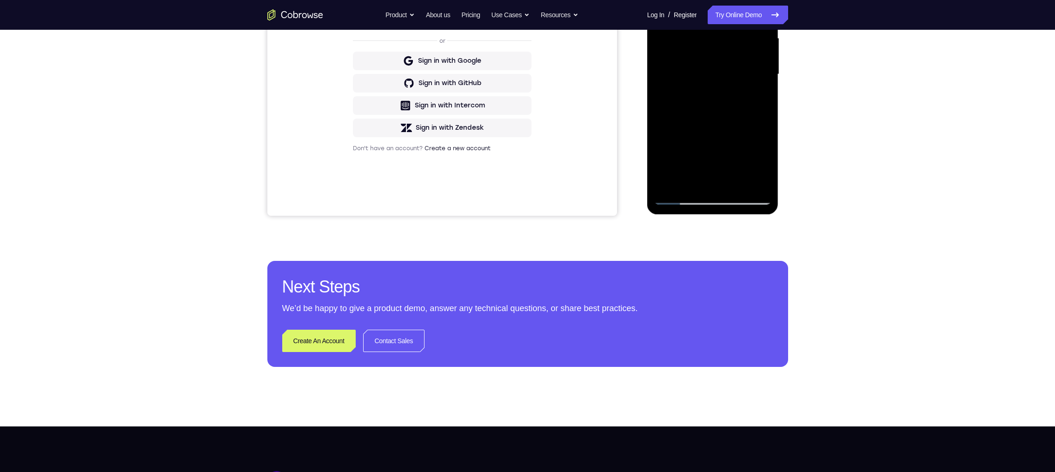
click at [757, 73] on div at bounding box center [712, 74] width 117 height 260
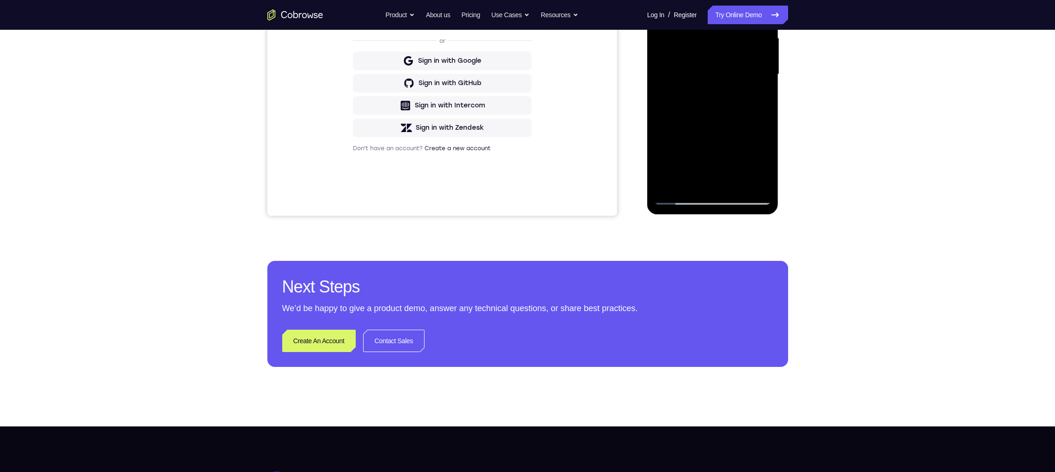
click at [757, 73] on div at bounding box center [712, 74] width 117 height 260
click at [755, 72] on div at bounding box center [712, 74] width 117 height 260
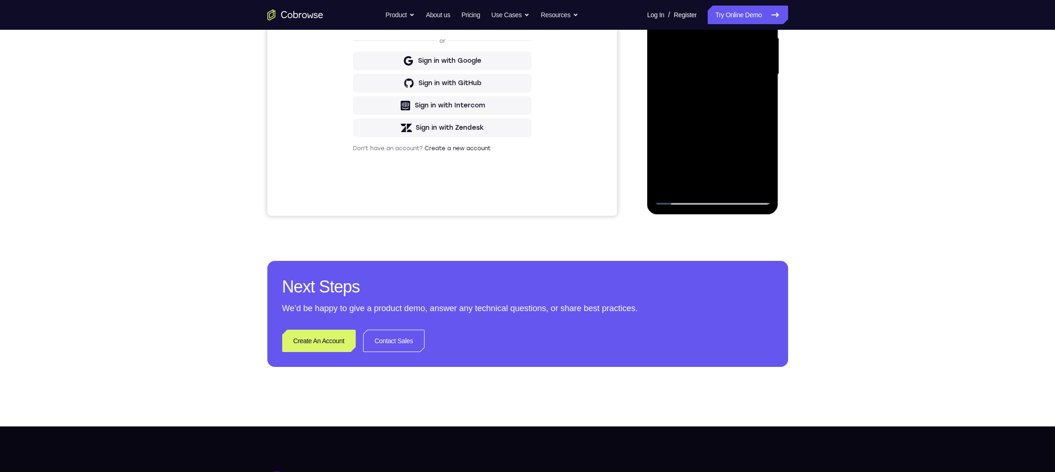
click at [755, 72] on div at bounding box center [712, 74] width 117 height 260
drag, startPoint x: 755, startPoint y: 72, endPoint x: 1441, endPoint y: 47, distance: 685.9
click at [755, 72] on div at bounding box center [712, 74] width 117 height 260
click at [761, 72] on div at bounding box center [712, 74] width 117 height 260
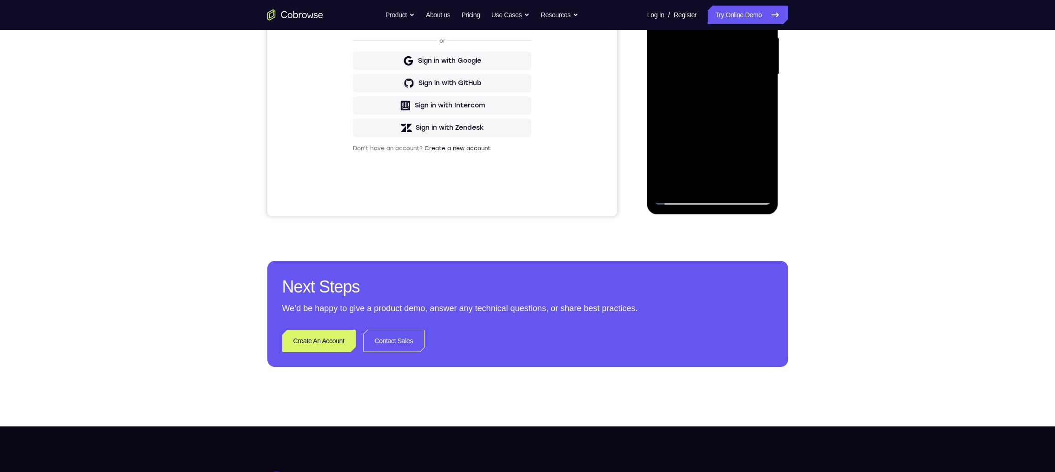
click at [761, 72] on div at bounding box center [712, 74] width 117 height 260
click at [760, 73] on div at bounding box center [712, 74] width 117 height 260
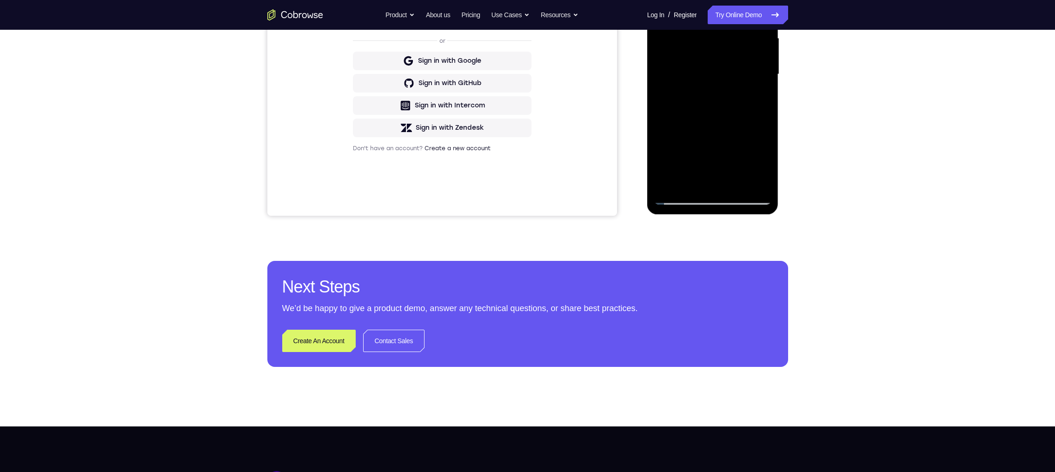
click at [760, 73] on div at bounding box center [712, 74] width 117 height 260
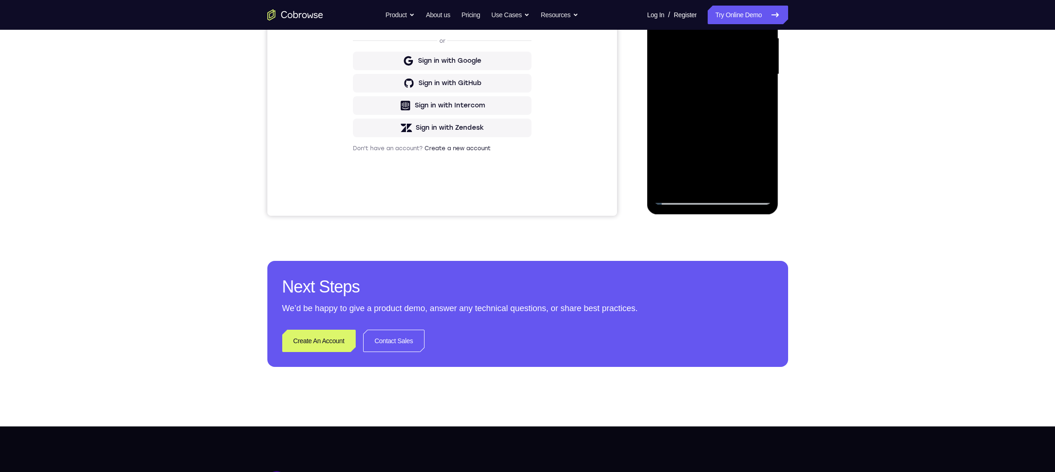
click at [760, 73] on div at bounding box center [712, 74] width 117 height 260
click at [764, 66] on div at bounding box center [712, 74] width 117 height 260
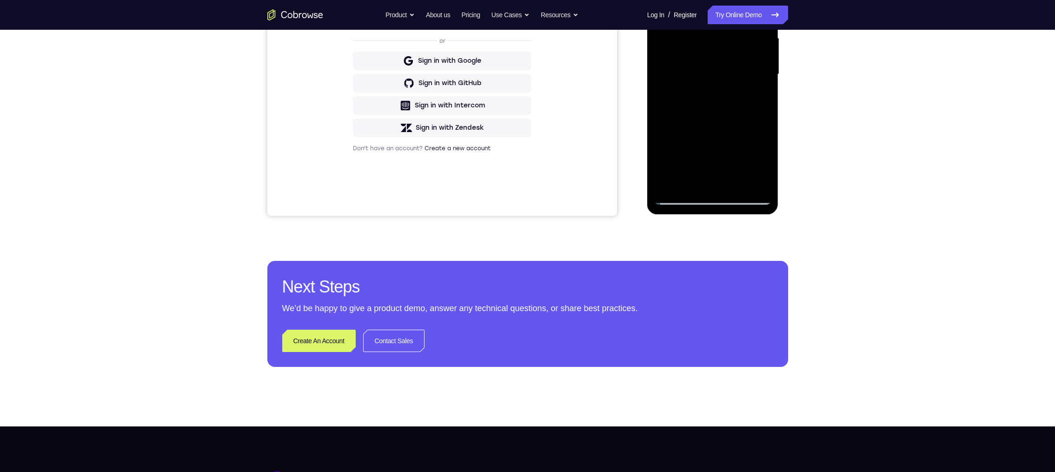
click at [764, 66] on div at bounding box center [712, 74] width 117 height 260
click at [763, 55] on div at bounding box center [712, 74] width 117 height 260
click at [724, 75] on div at bounding box center [712, 74] width 117 height 260
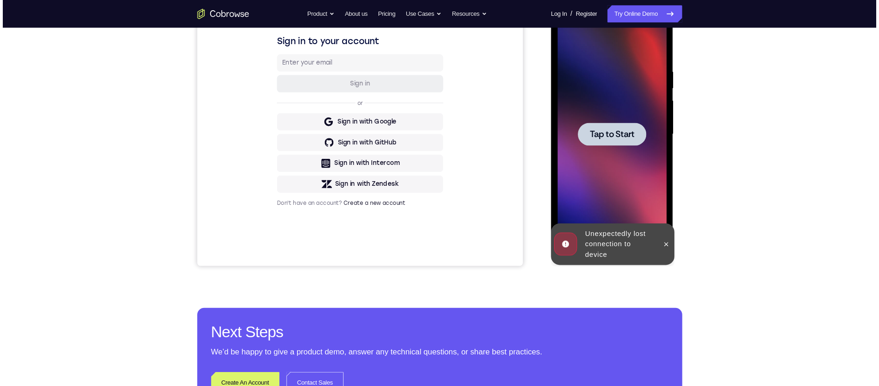
scroll to position [147, 0]
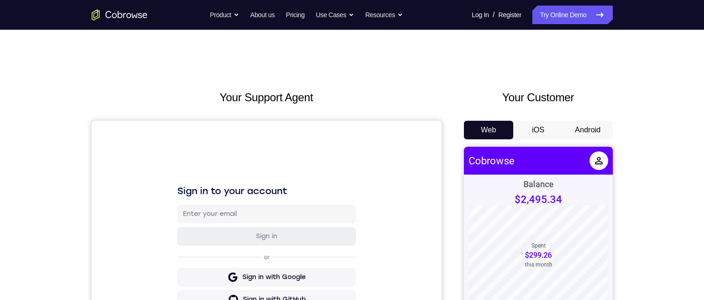
click at [584, 122] on button "Android" at bounding box center [588, 130] width 50 height 19
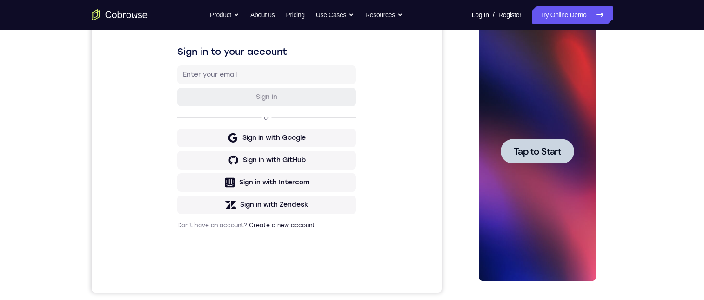
click at [539, 156] on span "Tap to Start" at bounding box center [536, 151] width 47 height 9
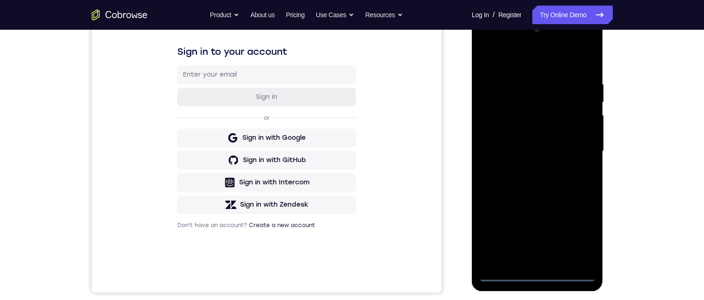
click at [538, 273] on div at bounding box center [537, 151] width 117 height 260
click at [582, 228] on div at bounding box center [537, 151] width 117 height 260
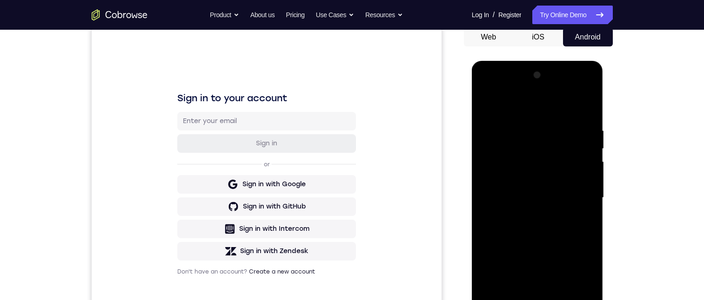
drag, startPoint x: 504, startPoint y: 99, endPoint x: 1076, endPoint y: 287, distance: 602.8
click at [504, 99] on div at bounding box center [537, 198] width 117 height 260
click at [508, 100] on div at bounding box center [537, 198] width 117 height 260
click at [511, 106] on div at bounding box center [537, 198] width 117 height 260
click at [512, 150] on div at bounding box center [537, 198] width 117 height 260
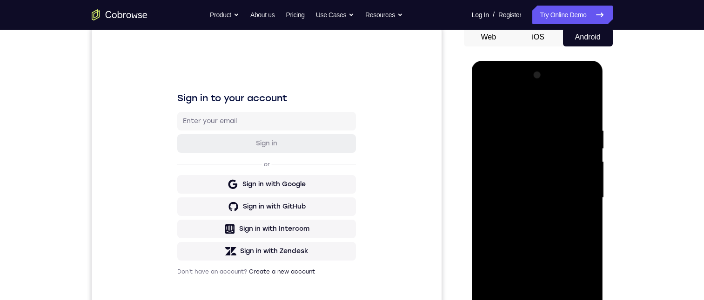
drag, startPoint x: 521, startPoint y: 88, endPoint x: 470, endPoint y: 90, distance: 50.7
click at [472, 90] on html "Online web based iOS Simulators and Android Emulators. Run iPhone, iPad, Mobile…" at bounding box center [538, 200] width 133 height 279
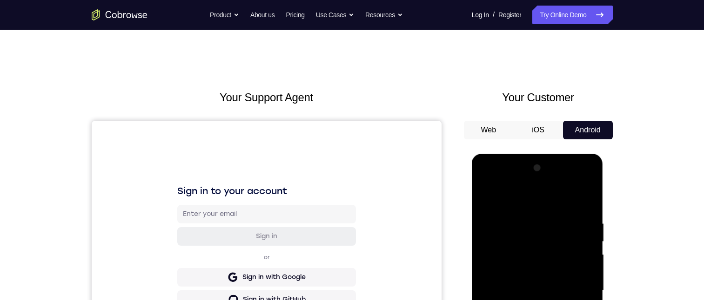
scroll to position [140, 0]
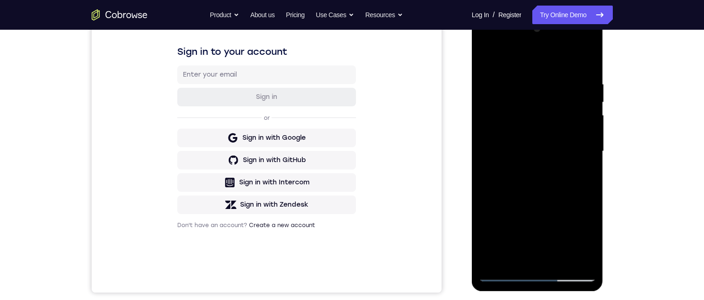
click at [502, 277] on div at bounding box center [537, 151] width 117 height 260
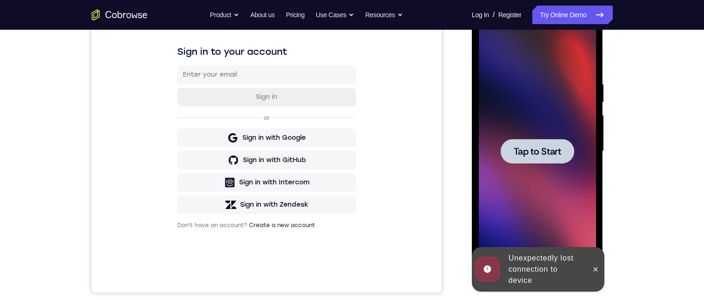
click at [535, 151] on span "Tap to Start" at bounding box center [536, 151] width 47 height 9
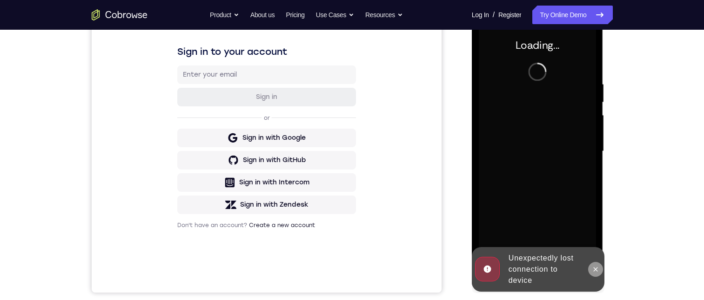
click at [598, 269] on icon at bounding box center [595, 269] width 7 height 7
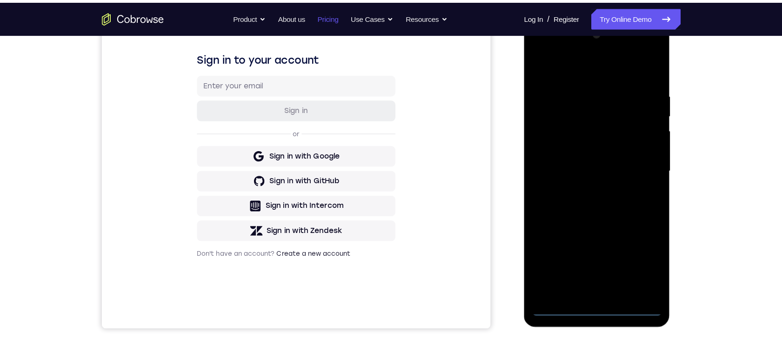
scroll to position [0, 0]
